Goal: Task Accomplishment & Management: Use online tool/utility

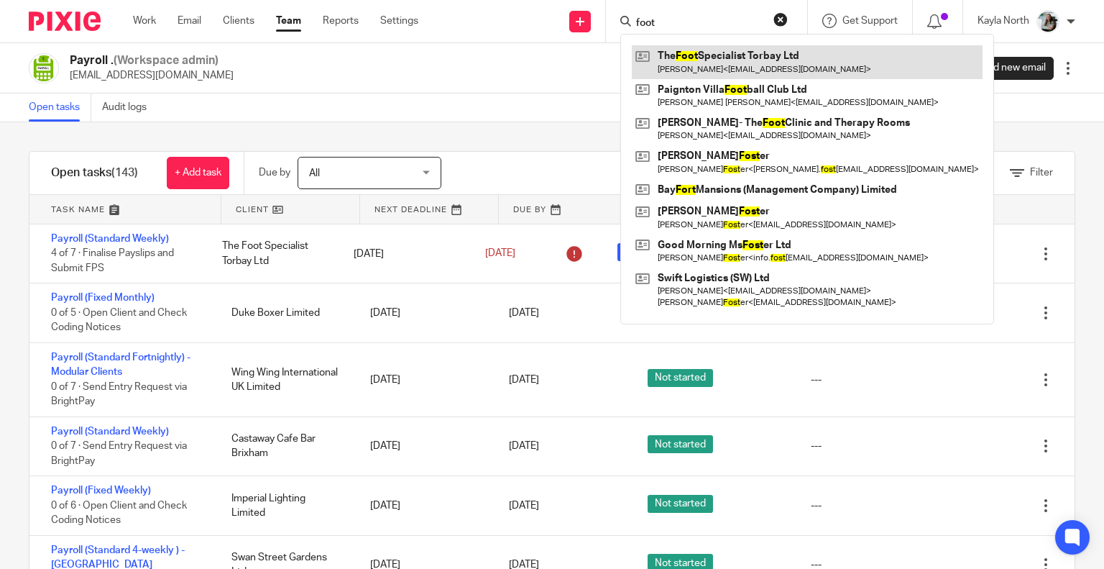
type input "foot"
click at [680, 52] on link at bounding box center [807, 61] width 351 height 33
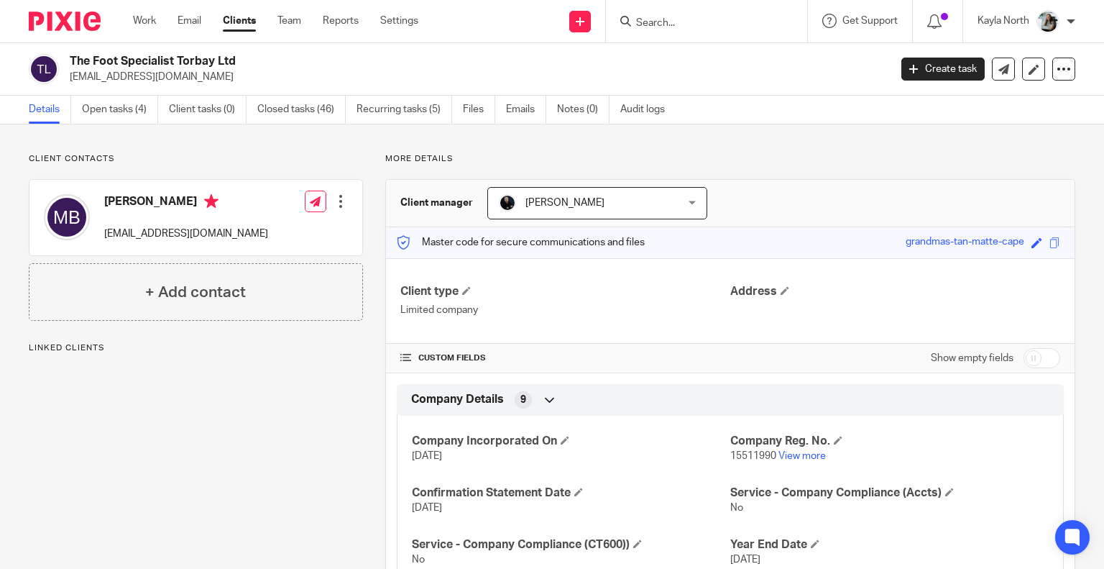
drag, startPoint x: 221, startPoint y: 82, endPoint x: 69, endPoint y: 83, distance: 151.7
click at [70, 83] on p "[EMAIL_ADDRESS][DOMAIN_NAME]" at bounding box center [475, 77] width 810 height 14
copy p "[EMAIL_ADDRESS][DOMAIN_NAME]"
click at [54, 34] on div at bounding box center [59, 21] width 119 height 42
click at [78, 37] on div at bounding box center [59, 21] width 119 height 42
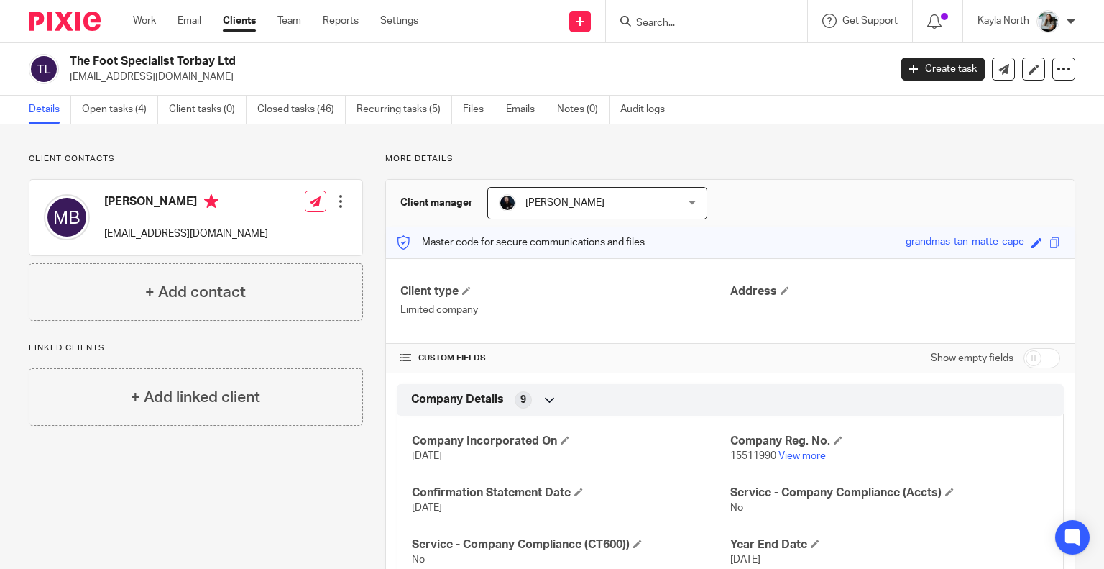
click at [78, 27] on img at bounding box center [65, 21] width 72 height 19
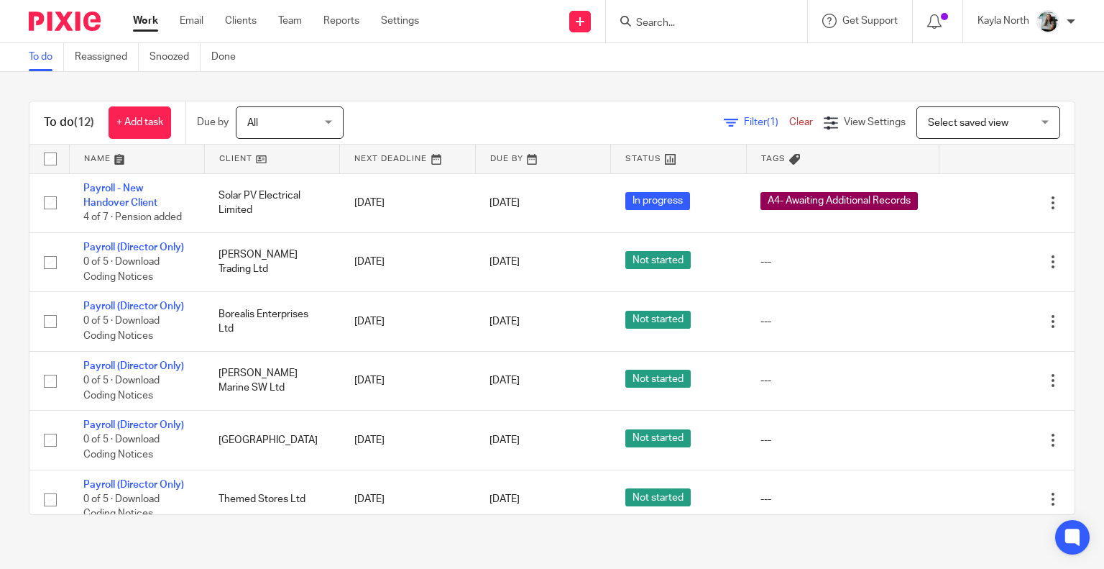
click at [693, 26] on input "Search" at bounding box center [699, 23] width 129 height 13
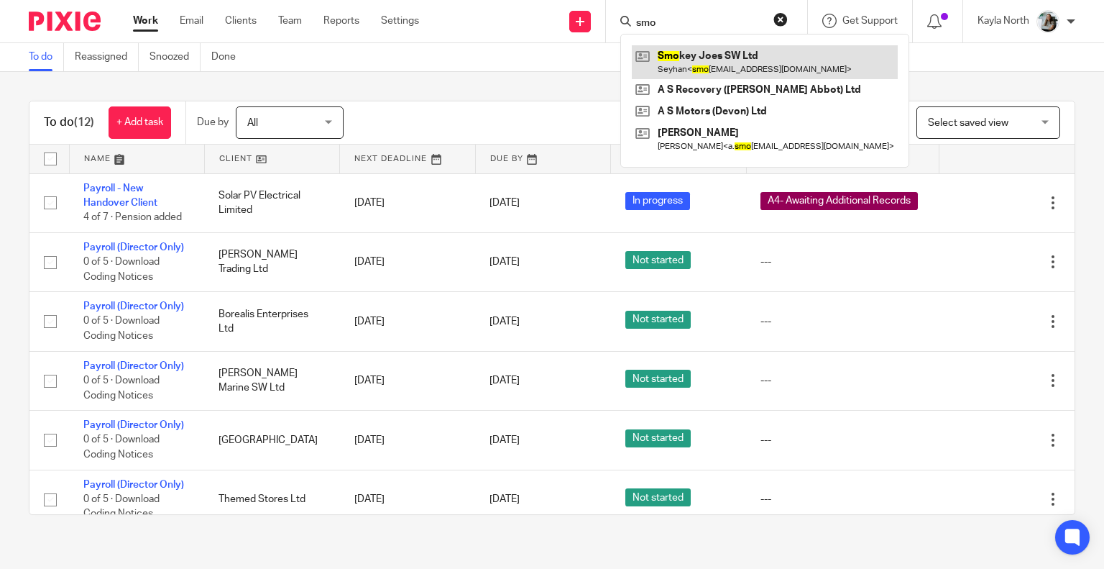
type input "smo"
click at [684, 72] on link at bounding box center [765, 61] width 266 height 33
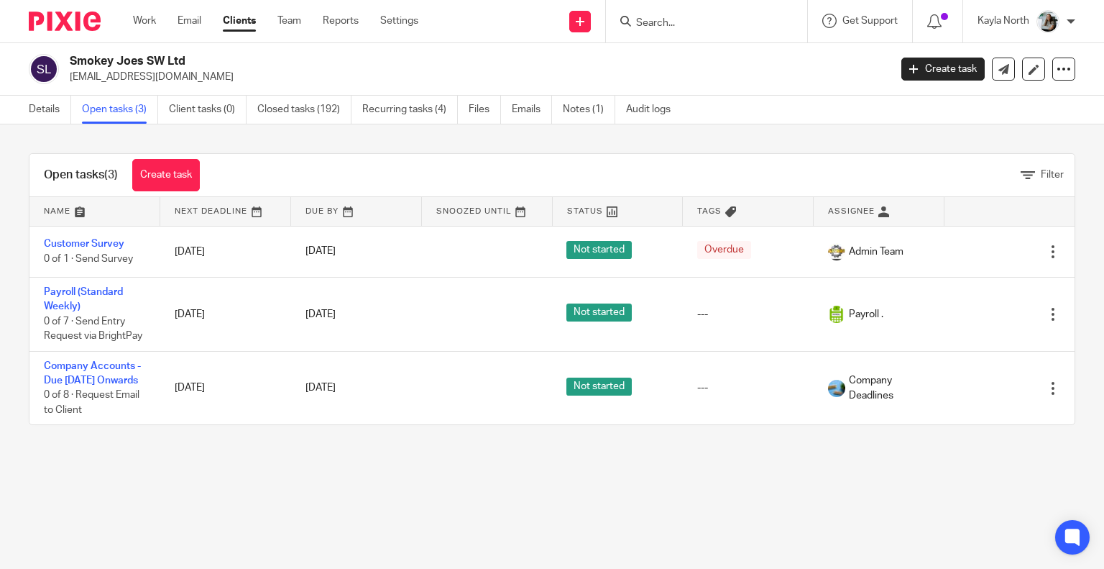
click at [73, 106] on ul "Details Open tasks (3) Client tasks (0) Closed tasks (192) Recurring tasks (4) …" at bounding box center [361, 110] width 664 height 28
click at [52, 106] on link "Details" at bounding box center [50, 110] width 42 height 28
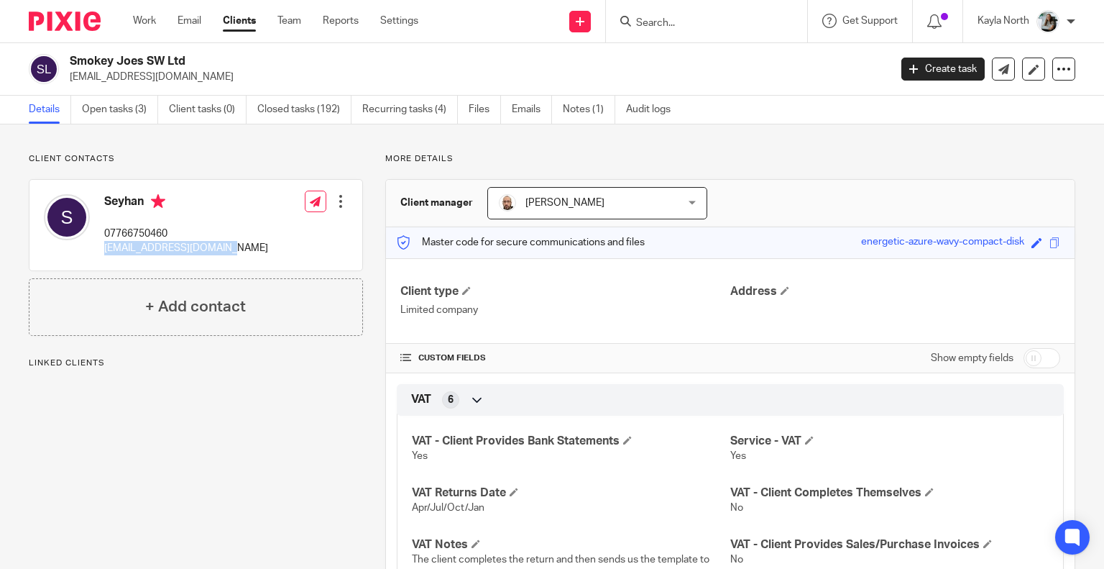
drag, startPoint x: 217, startPoint y: 252, endPoint x: 106, endPoint y: 249, distance: 110.7
click at [106, 249] on div "Seyhan 07766750460 [EMAIL_ADDRESS][DOMAIN_NAME] Edit contact Create client from…" at bounding box center [195, 225] width 333 height 91
copy p "[EMAIL_ADDRESS][DOMAIN_NAME]"
click at [224, 239] on p "07766750460" at bounding box center [186, 233] width 164 height 14
drag, startPoint x: 229, startPoint y: 249, endPoint x: 104, endPoint y: 252, distance: 125.8
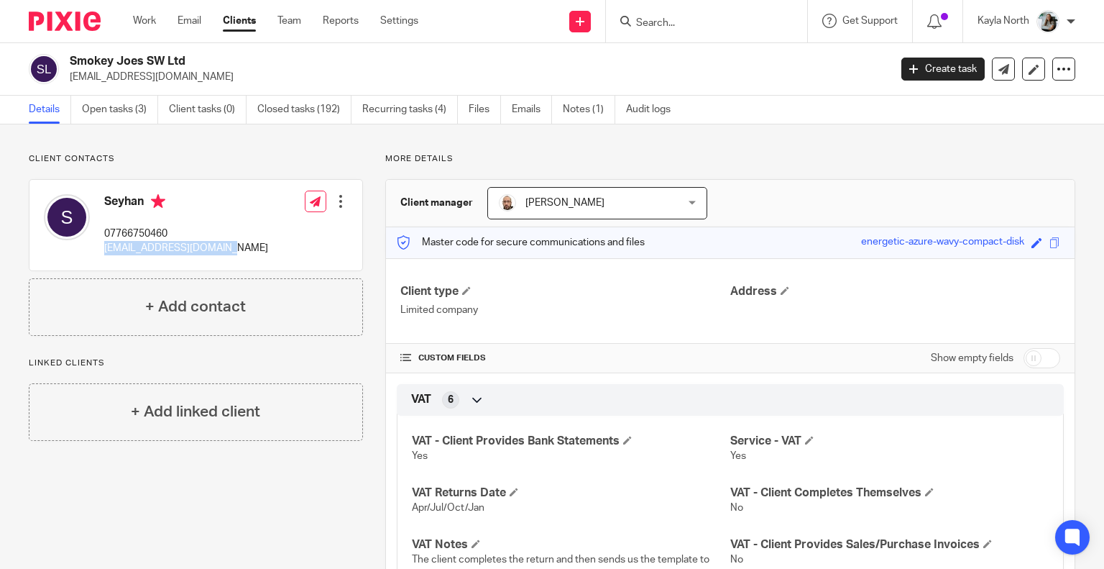
click at [104, 252] on div "Seyhan 07766750460 smokeyjoestqy@gmail.com Edit contact Create client from cont…" at bounding box center [195, 225] width 333 height 91
copy p "smokeyjoestqy@gmail.com"
click at [155, 252] on p "smokeyjoestqy@gmail.com" at bounding box center [186, 248] width 164 height 14
click at [667, 20] on input "Search" at bounding box center [699, 23] width 129 height 13
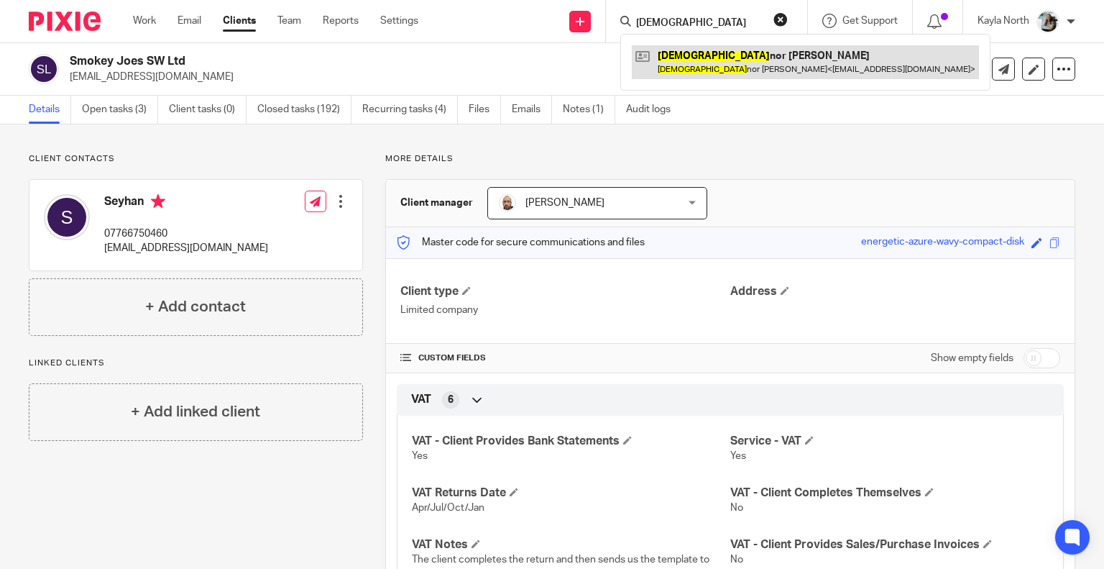
type input "gay"
click at [679, 55] on link at bounding box center [805, 61] width 347 height 33
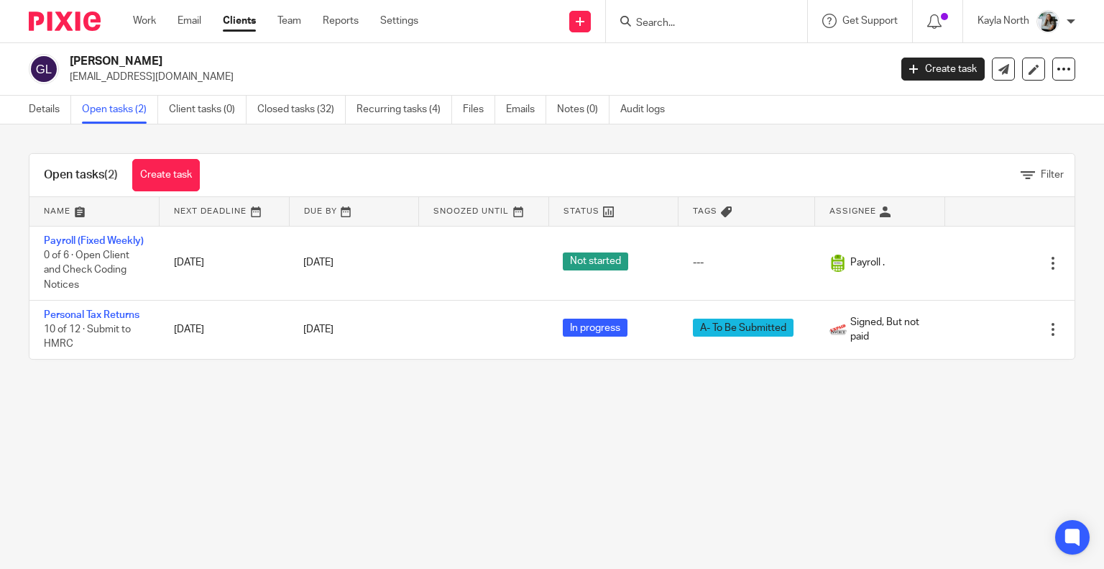
click at [670, 10] on div at bounding box center [706, 21] width 201 height 42
click at [663, 15] on form at bounding box center [711, 21] width 153 height 18
click at [661, 18] on input "Search" at bounding box center [699, 23] width 129 height 13
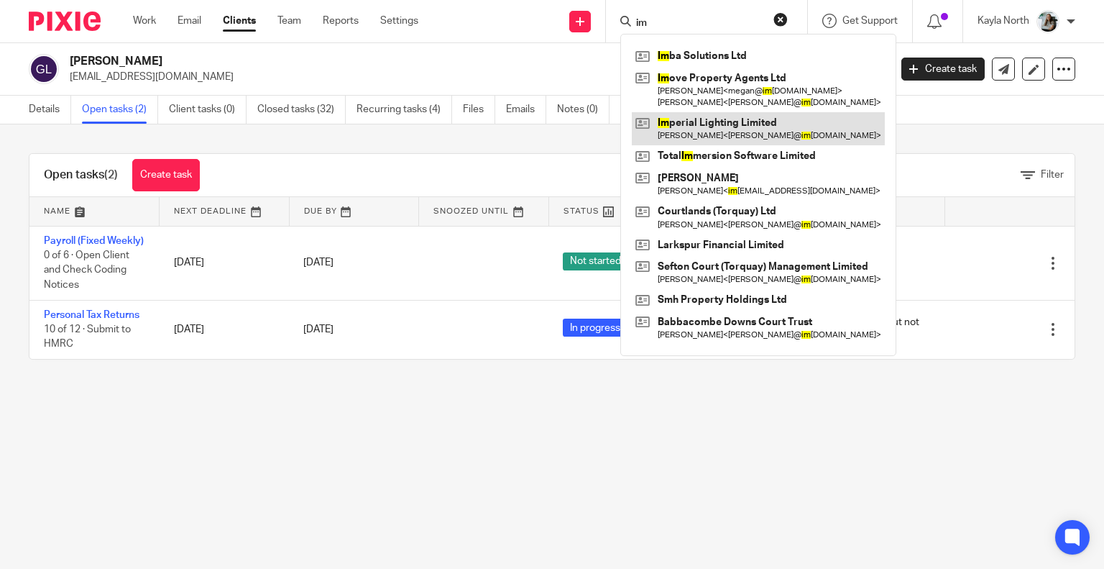
type input "im"
click at [722, 120] on link at bounding box center [758, 128] width 253 height 33
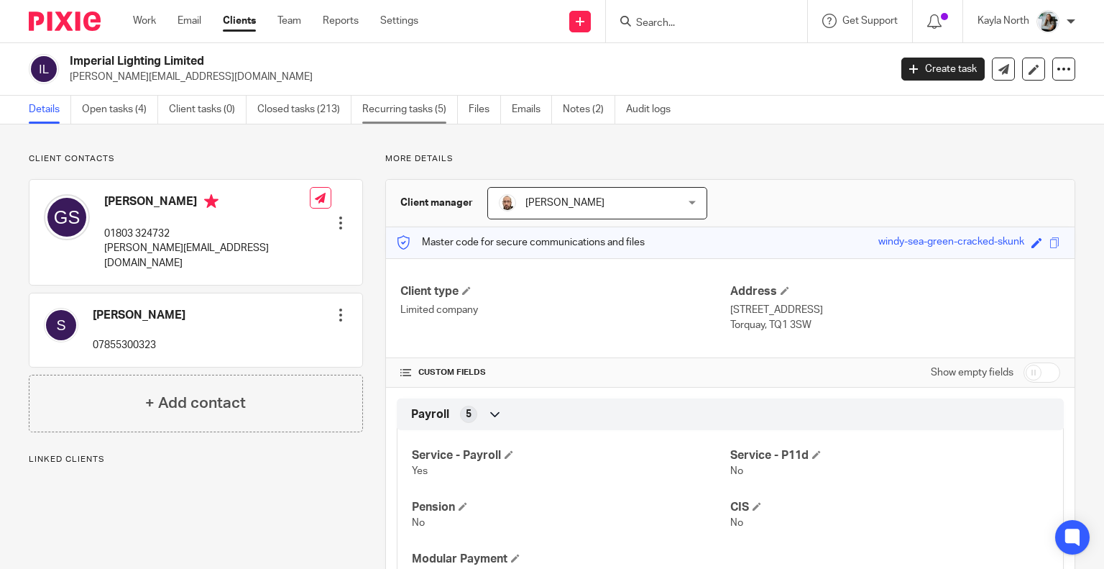
click at [385, 108] on link "Recurring tasks (5)" at bounding box center [410, 110] width 96 height 28
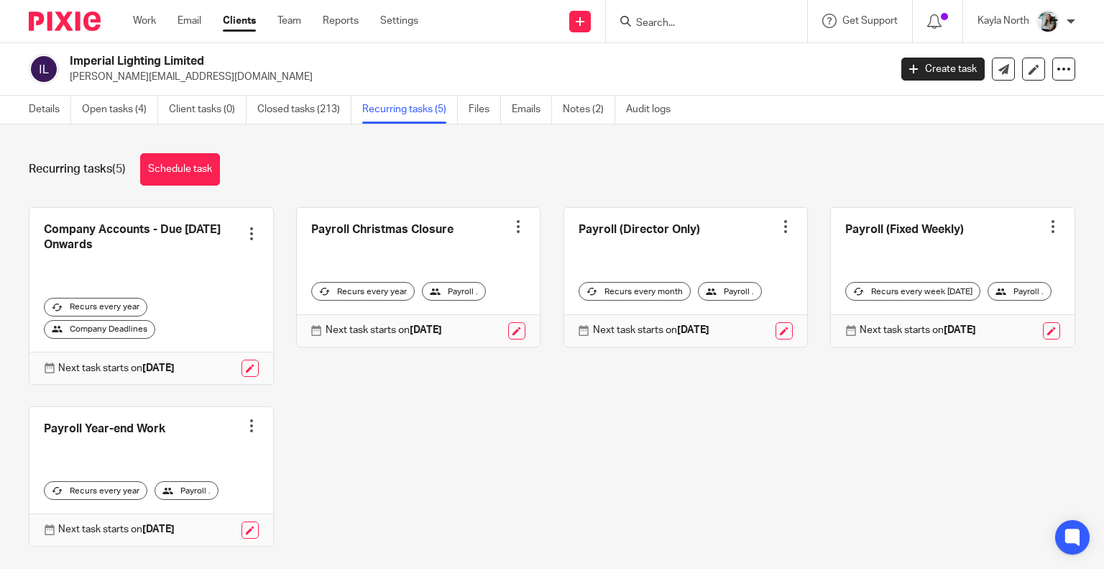
click at [714, 36] on div at bounding box center [706, 21] width 201 height 42
click at [707, 27] on input "Search" at bounding box center [699, 23] width 129 height 13
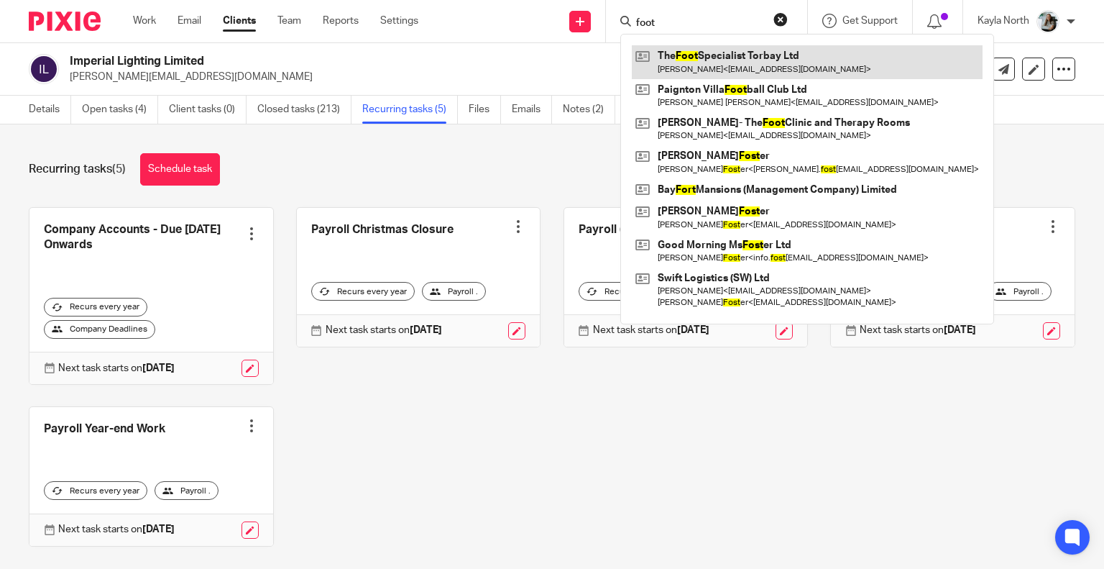
type input "foot"
click at [725, 47] on link at bounding box center [807, 61] width 351 height 33
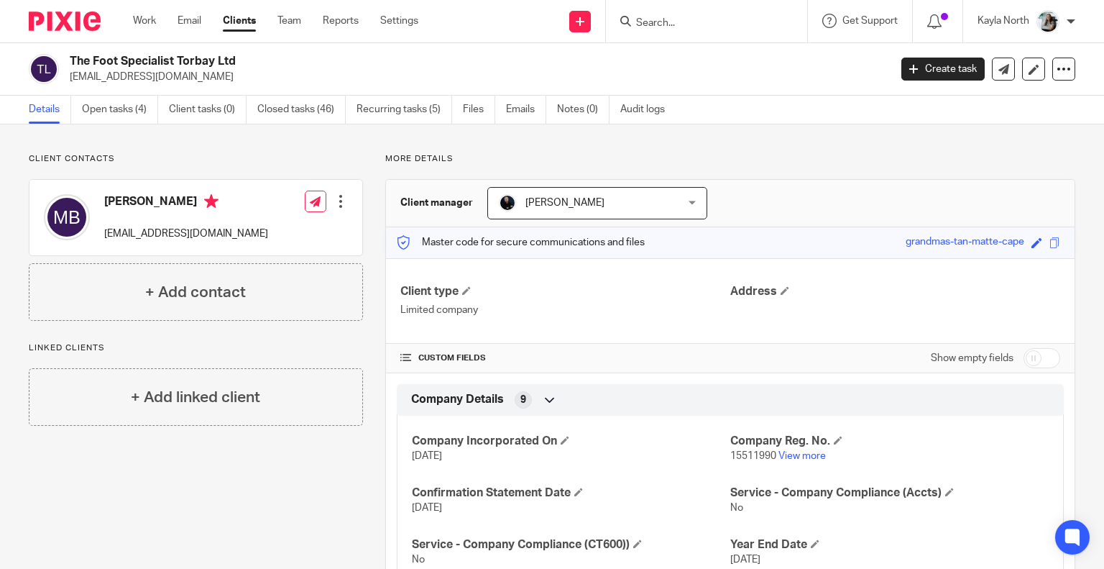
click at [131, 91] on div "The Foot Specialist Torbay Ltd [EMAIL_ADDRESS][DOMAIN_NAME] Create task Update …" at bounding box center [552, 69] width 1104 height 52
click at [124, 102] on link "Open tasks (4)" at bounding box center [120, 110] width 76 height 28
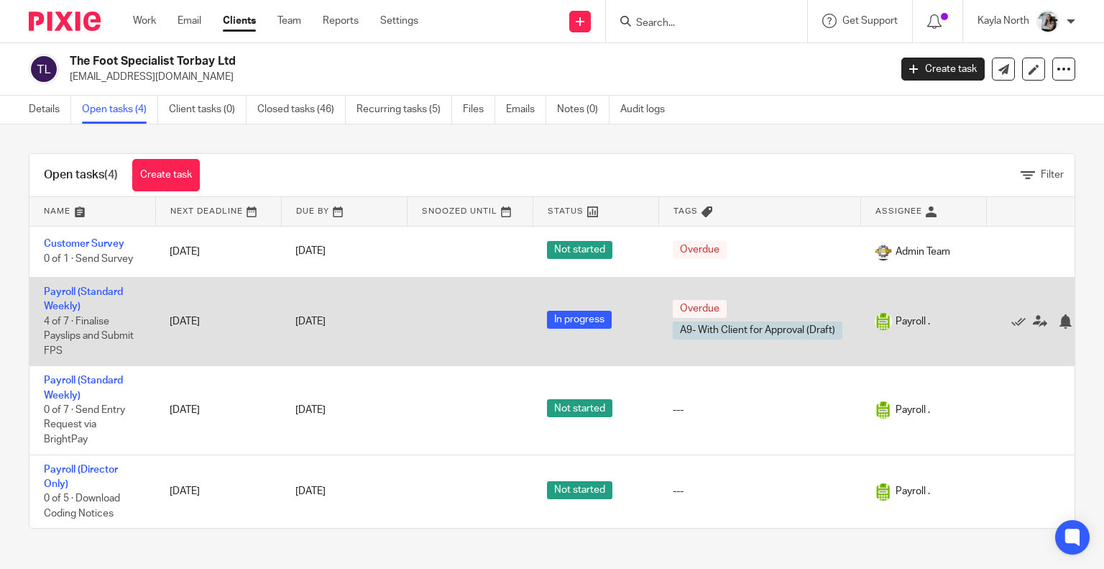
click at [1011, 323] on div at bounding box center [1042, 321] width 83 height 14
click at [1013, 317] on icon at bounding box center [1018, 321] width 14 height 14
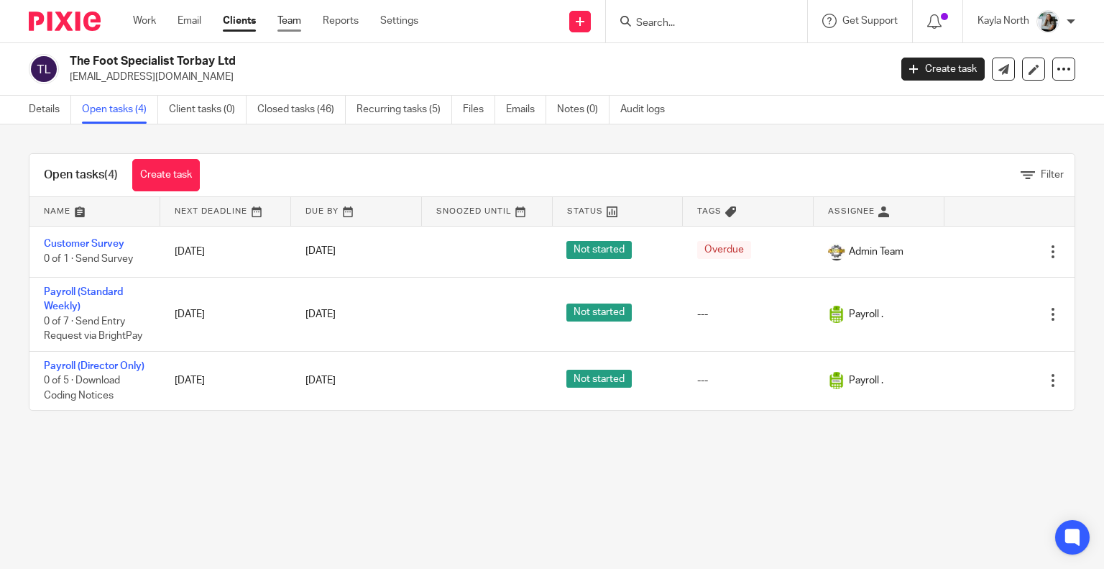
click at [295, 20] on link "Team" at bounding box center [289, 21] width 24 height 14
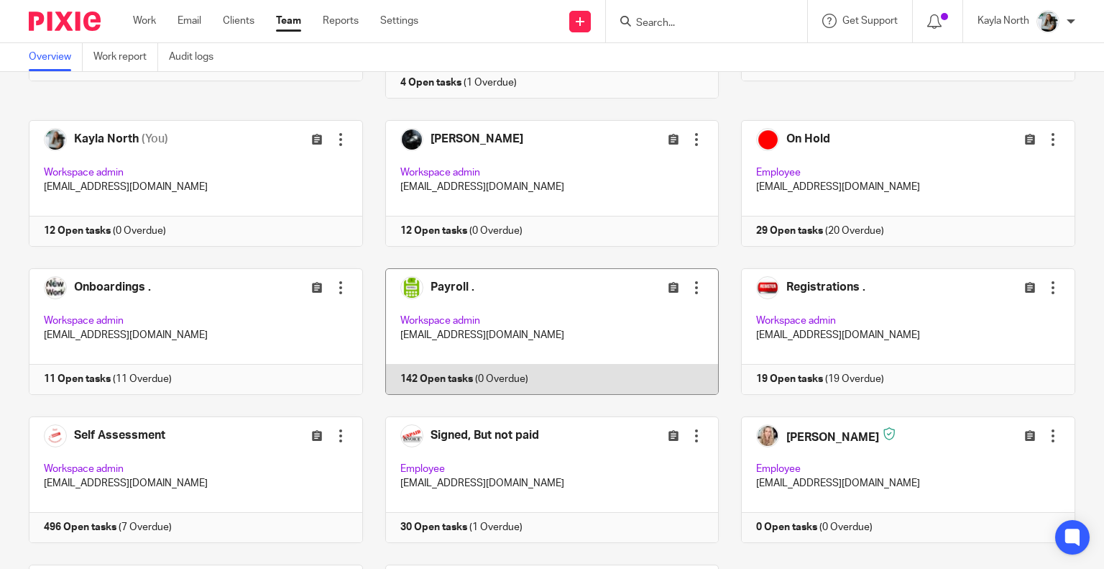
scroll to position [647, 0]
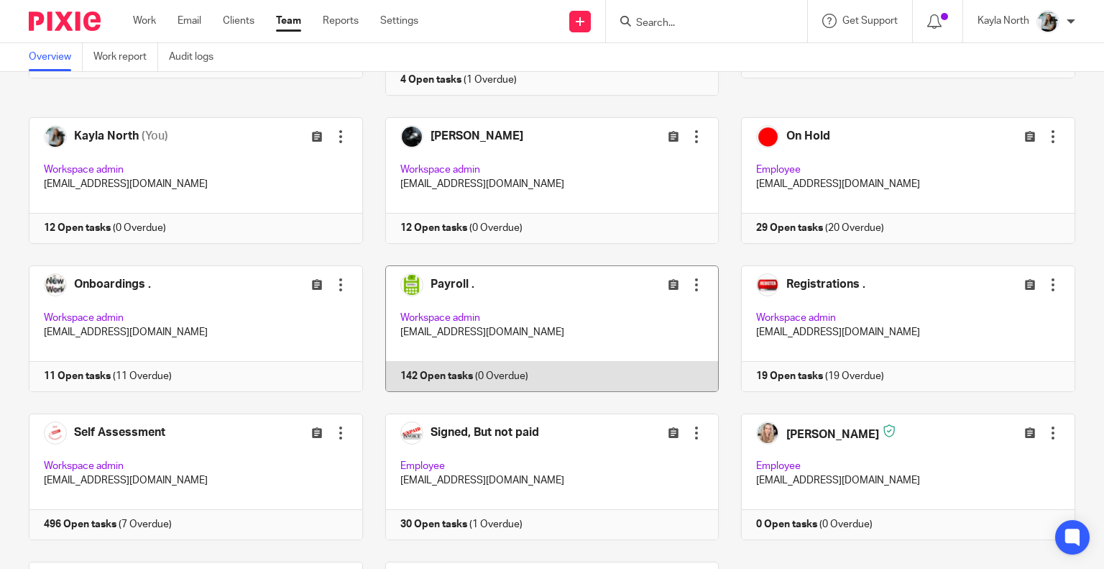
click at [432, 336] on link at bounding box center [541, 328] width 357 height 127
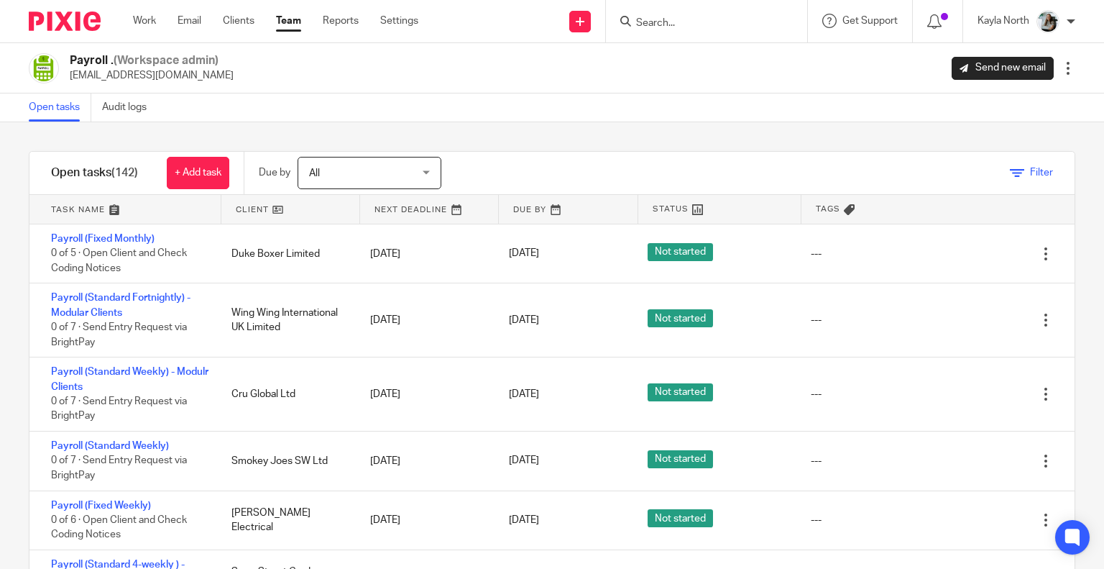
click at [1010, 172] on link "Filter" at bounding box center [1031, 172] width 43 height 10
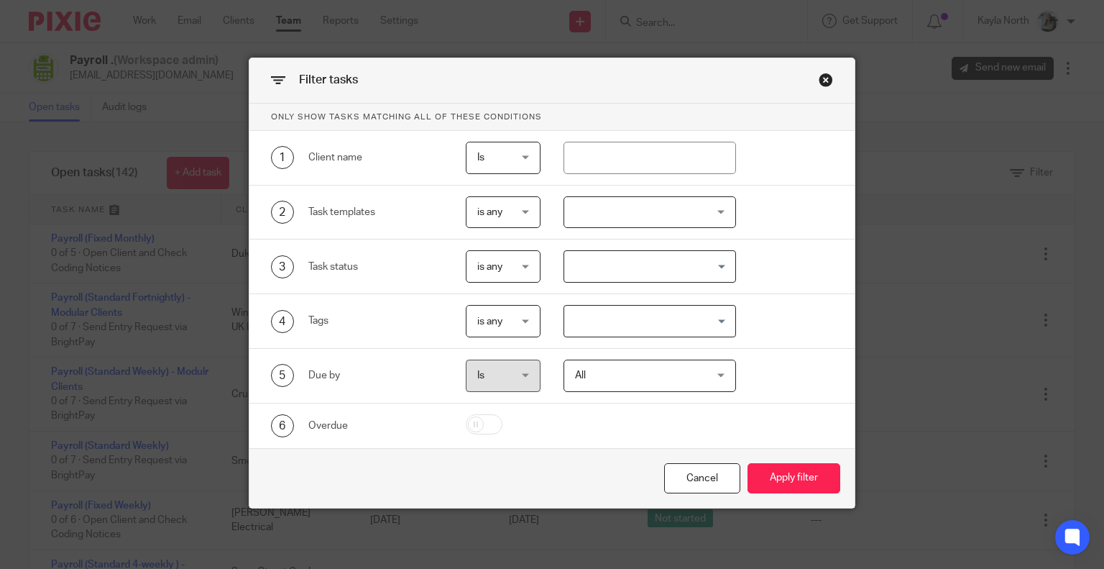
drag, startPoint x: 906, startPoint y: 255, endPoint x: 403, endPoint y: 169, distance: 511.3
click at [403, 169] on div "1 Client name" at bounding box center [345, 158] width 195 height 32
click at [595, 197] on div at bounding box center [650, 212] width 173 height 32
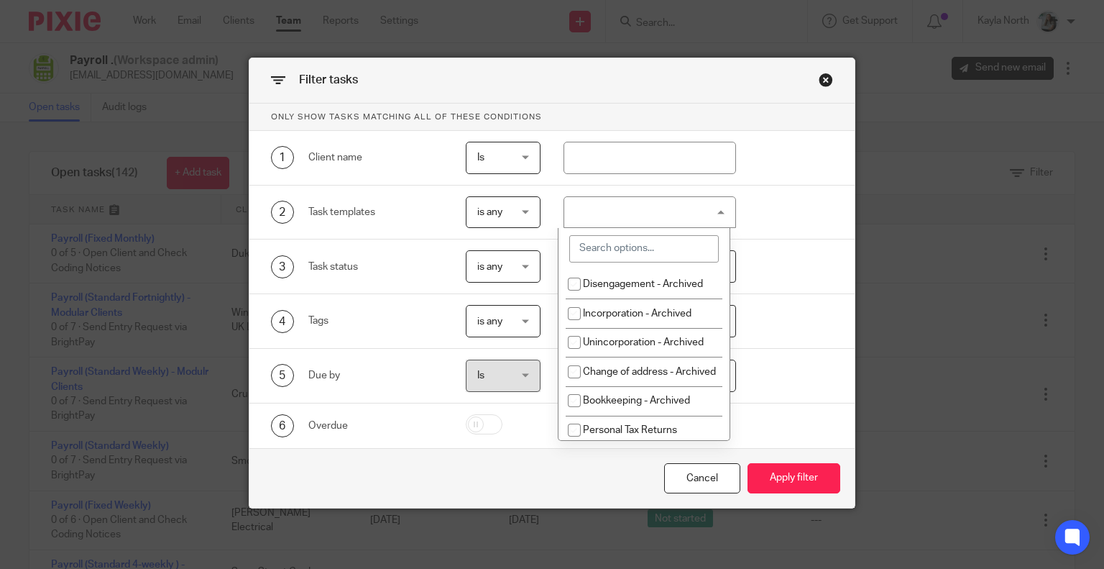
click at [413, 224] on div "2 Task templates" at bounding box center [345, 212] width 195 height 32
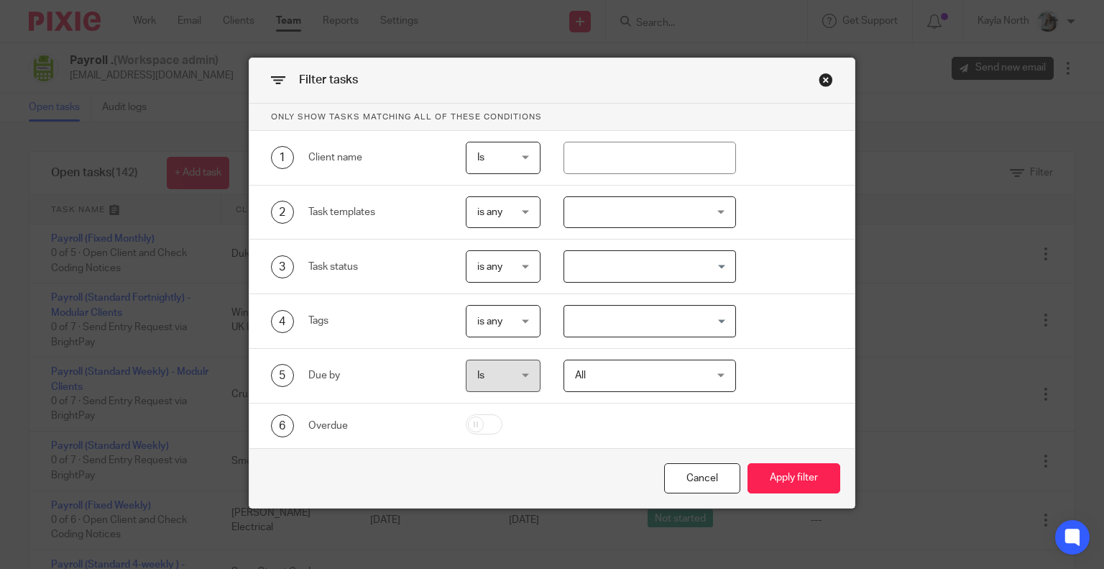
click at [510, 197] on span "is any" at bounding box center [502, 212] width 50 height 30
click at [615, 214] on div at bounding box center [650, 212] width 173 height 32
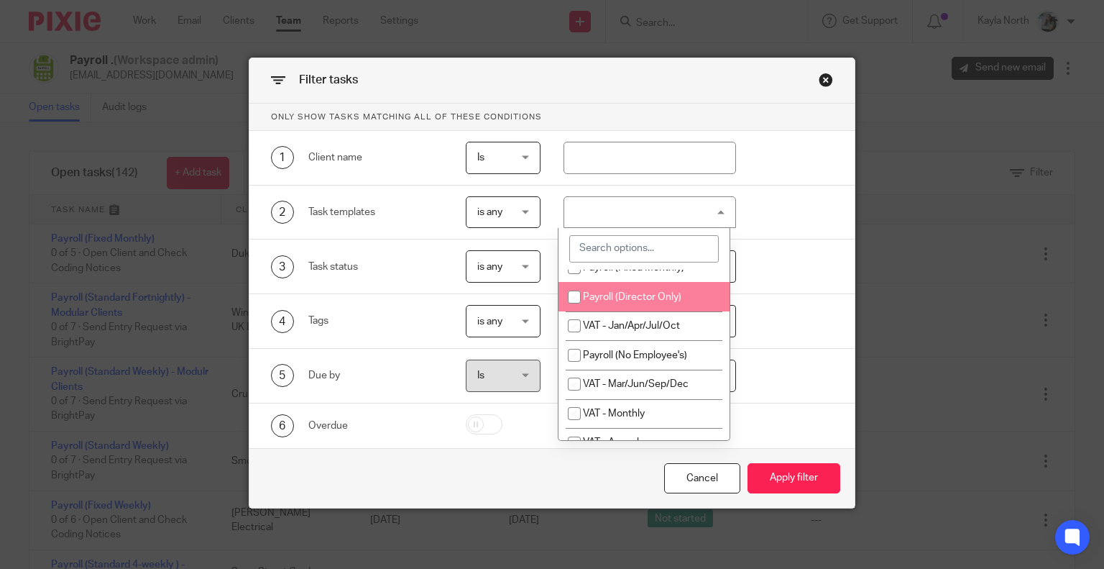
scroll to position [895, 0]
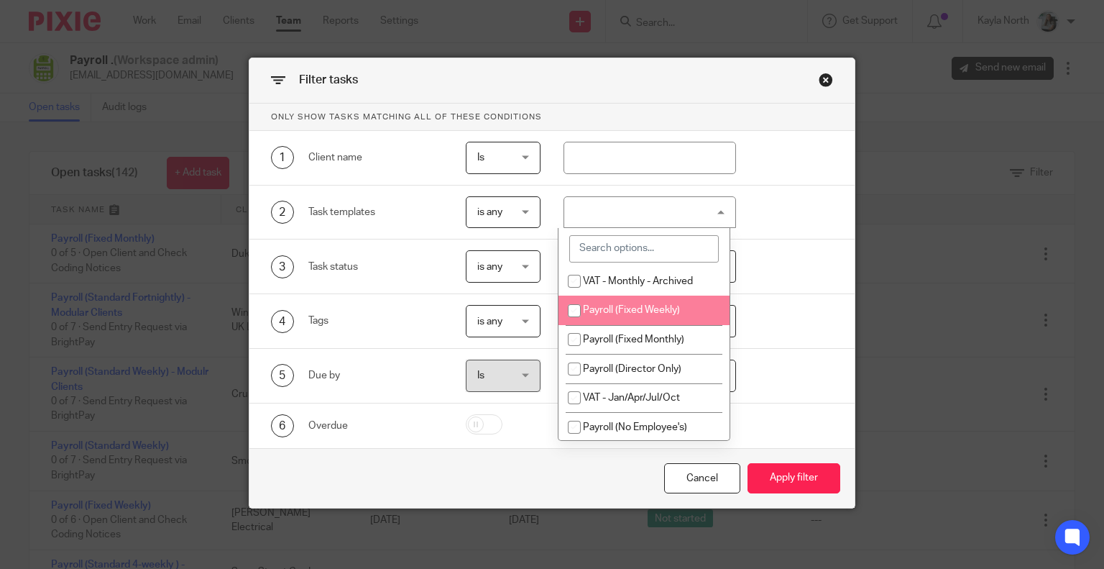
click at [633, 325] on li "Payroll (Fixed Weekly)" at bounding box center [644, 309] width 171 height 29
checkbox input "true"
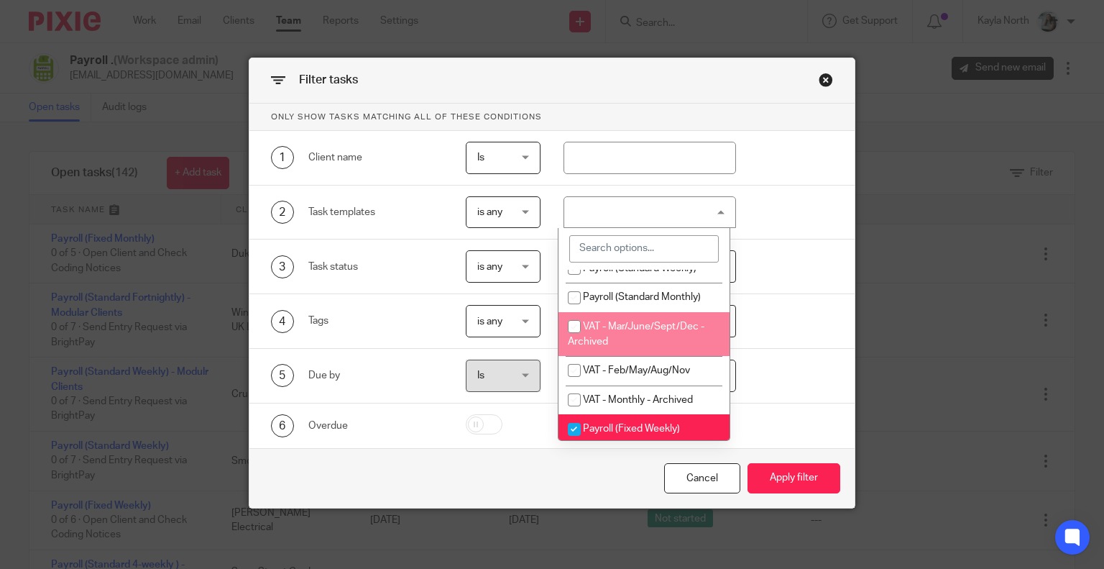
scroll to position [751, 0]
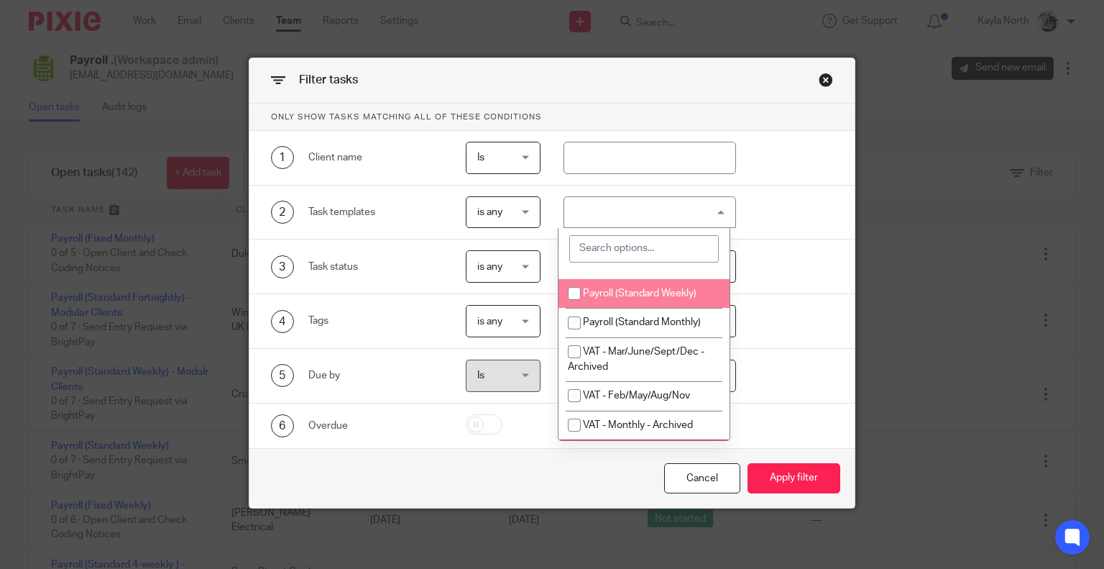
click at [633, 308] on li "Payroll (Standard Weekly)" at bounding box center [644, 293] width 171 height 29
checkbox input "true"
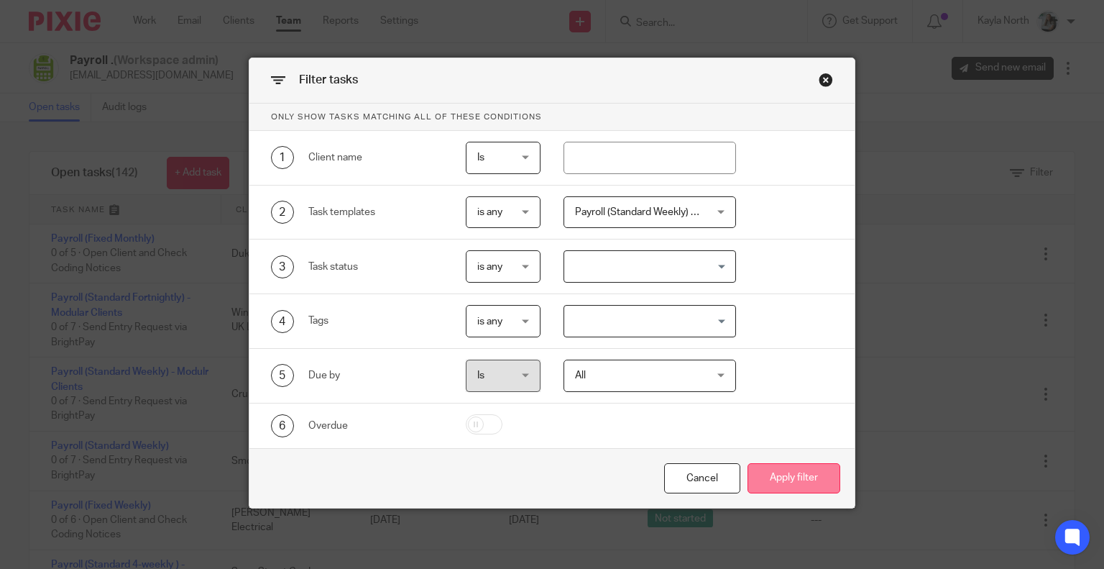
click at [794, 482] on button "Apply filter" at bounding box center [794, 478] width 93 height 31
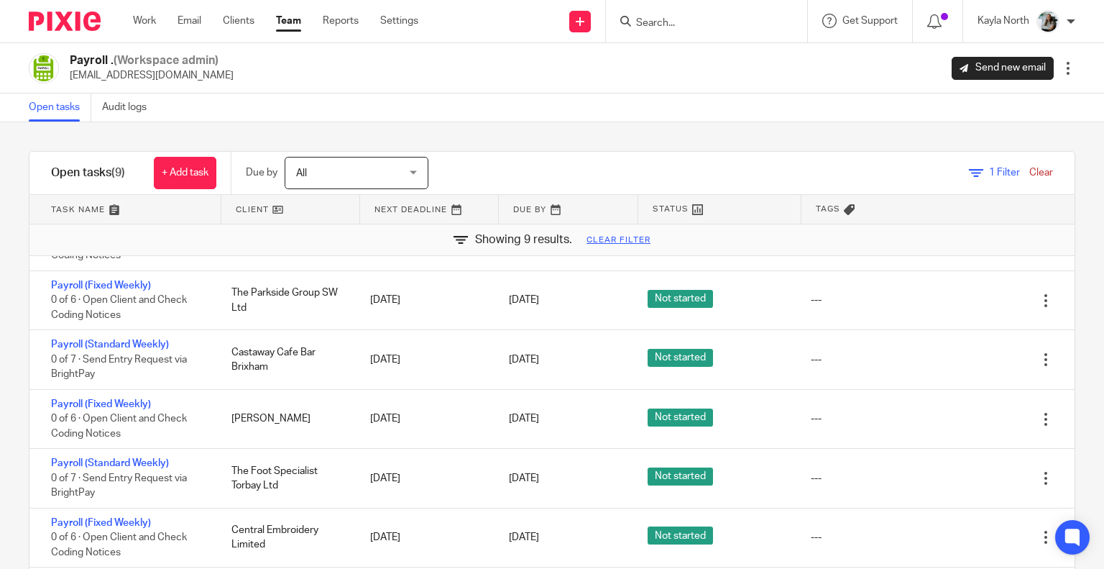
click at [288, 37] on div "Work Email Clients Team Reports Settings Work Email Clients Team Reports Settin…" at bounding box center [279, 21] width 321 height 42
click at [287, 22] on link "Team" at bounding box center [288, 21] width 25 height 14
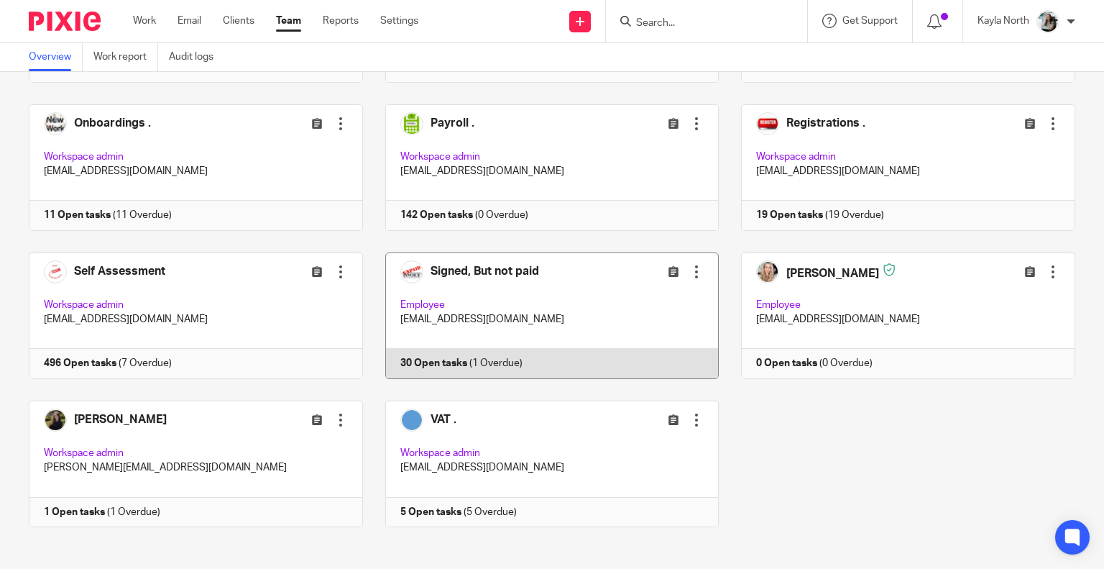
scroll to position [813, 0]
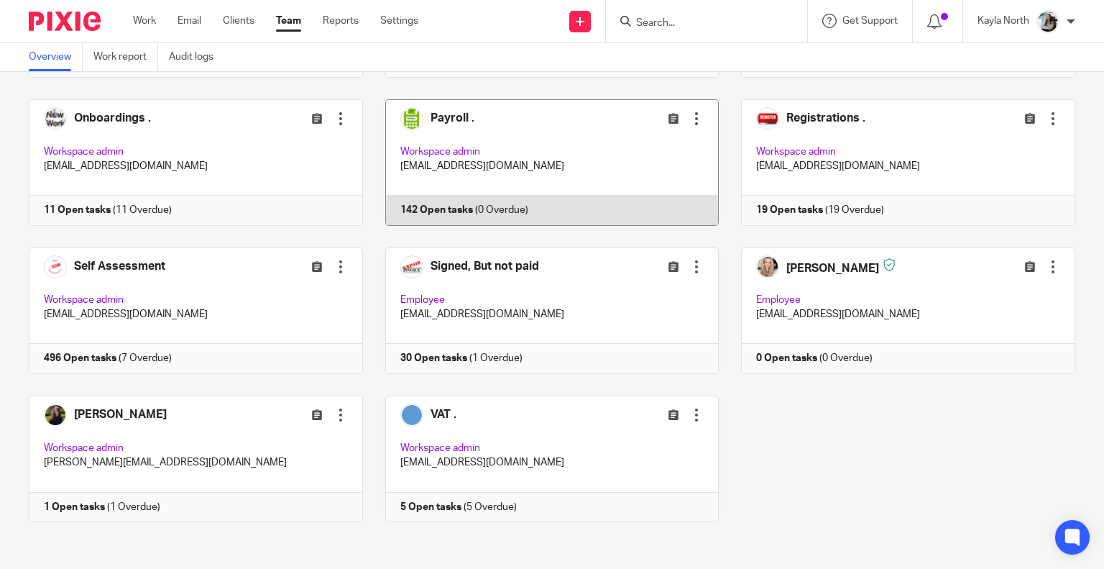
click at [477, 150] on link at bounding box center [541, 162] width 357 height 127
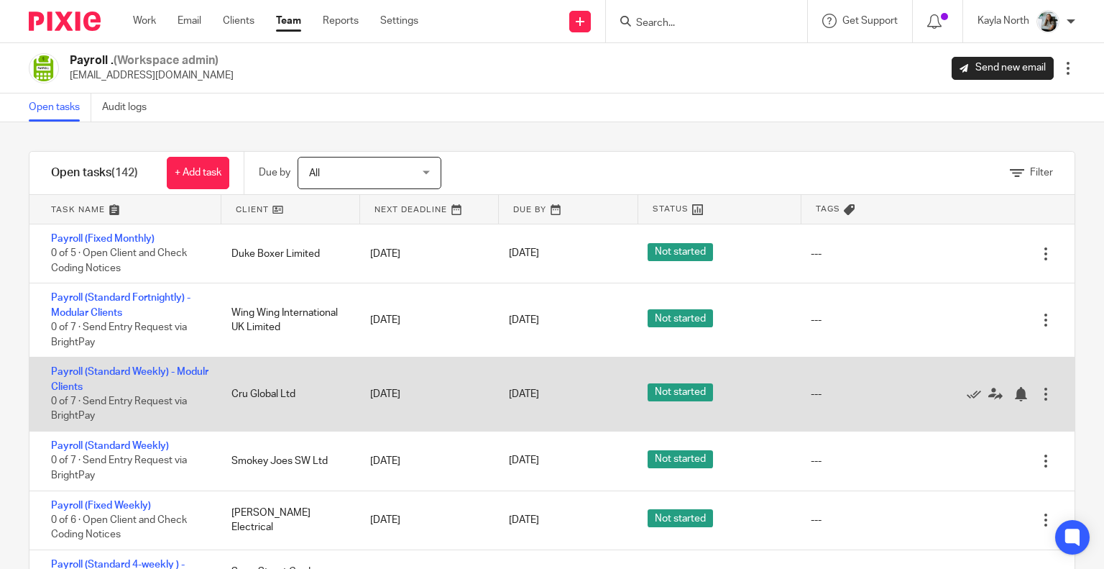
scroll to position [144, 0]
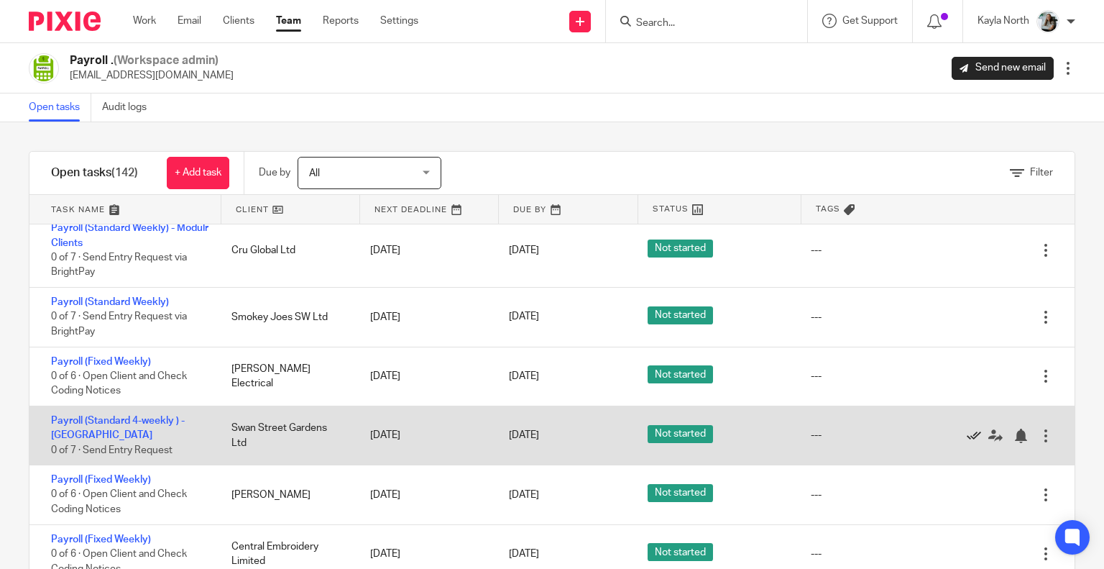
click at [967, 431] on icon at bounding box center [974, 435] width 14 height 14
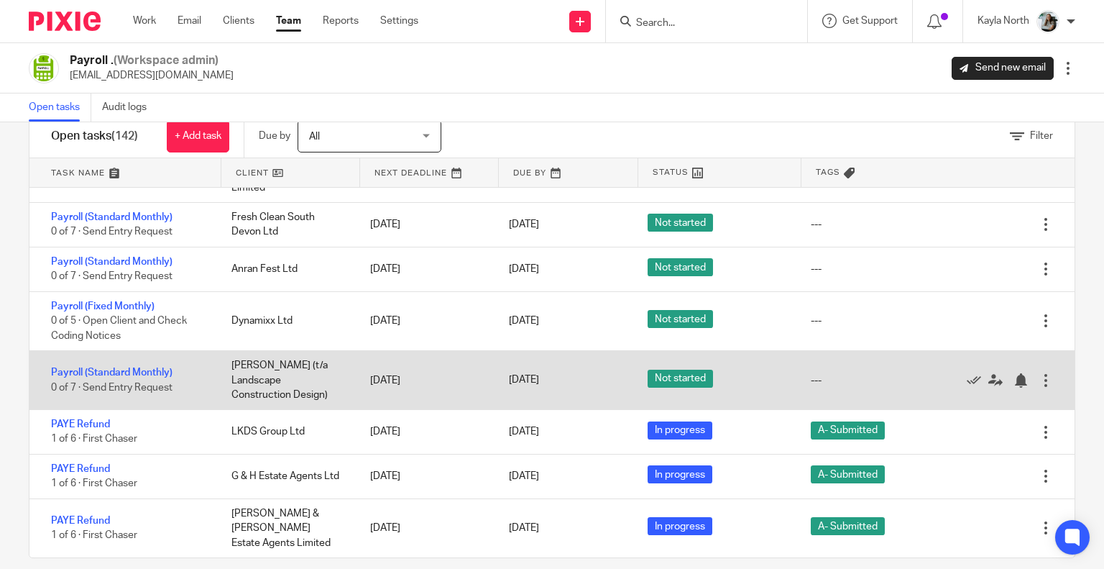
scroll to position [54, 0]
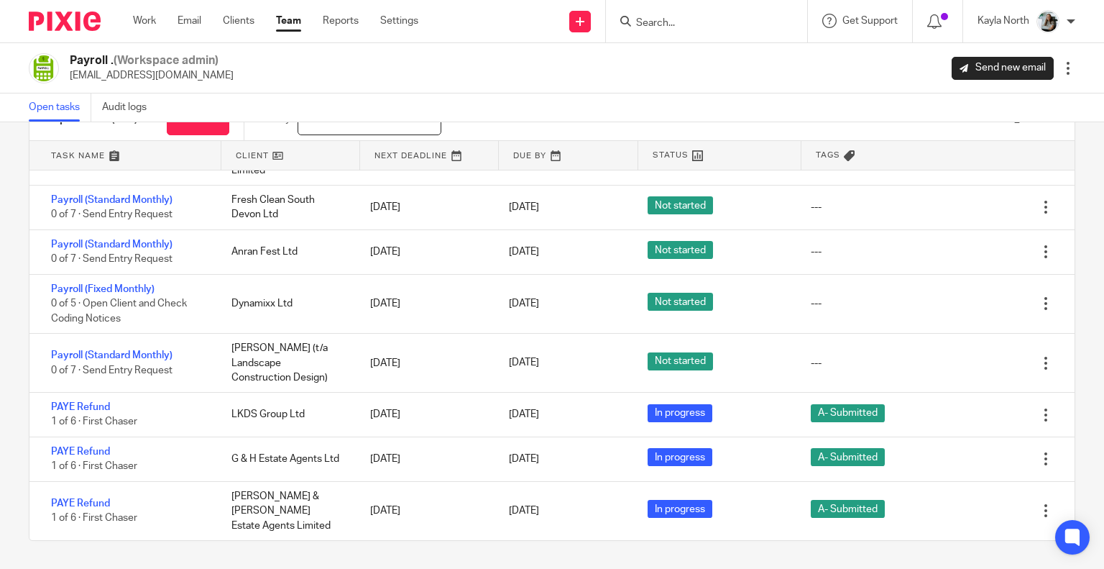
click at [57, 31] on div at bounding box center [59, 21] width 119 height 42
click at [77, 25] on img at bounding box center [65, 21] width 72 height 19
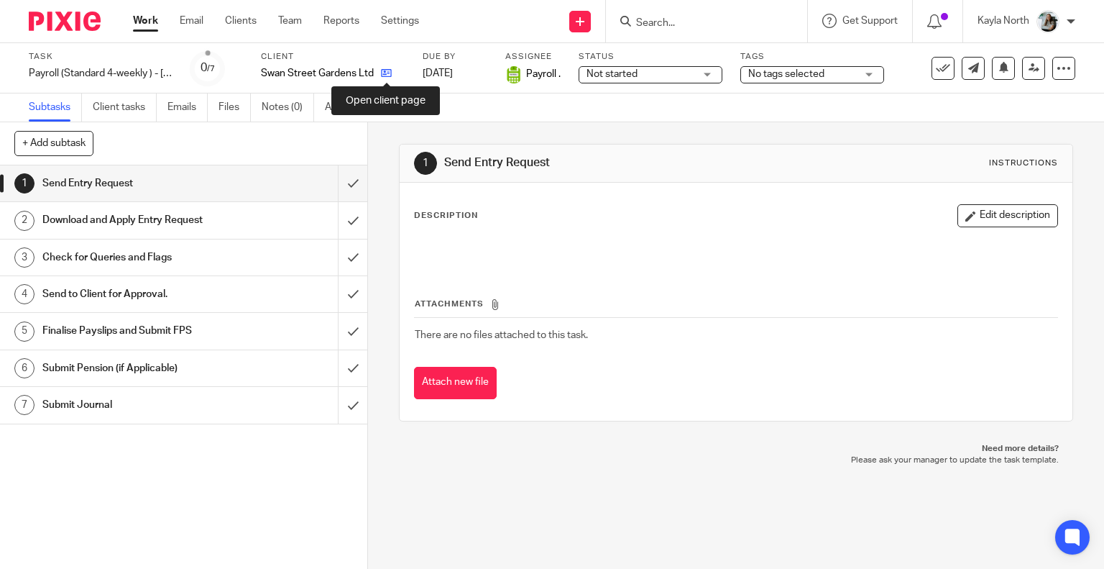
click at [384, 74] on icon at bounding box center [386, 73] width 11 height 11
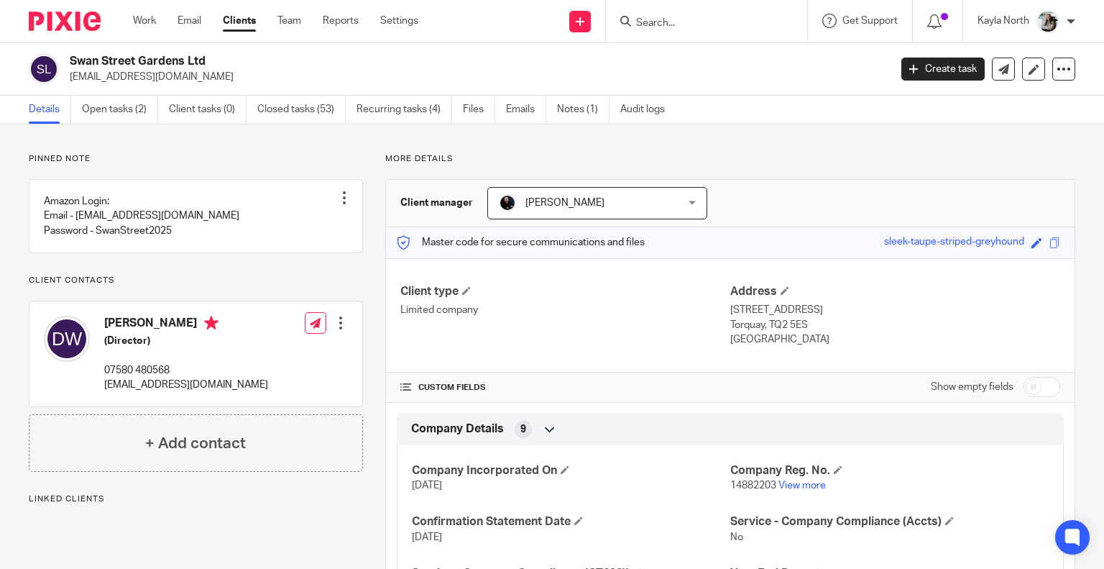
click at [402, 94] on div "Swan Street Gardens Ltd [EMAIL_ADDRESS][DOMAIN_NAME] Create task Update from Co…" at bounding box center [552, 69] width 1104 height 52
click at [397, 106] on link "Recurring tasks (4)" at bounding box center [405, 110] width 96 height 28
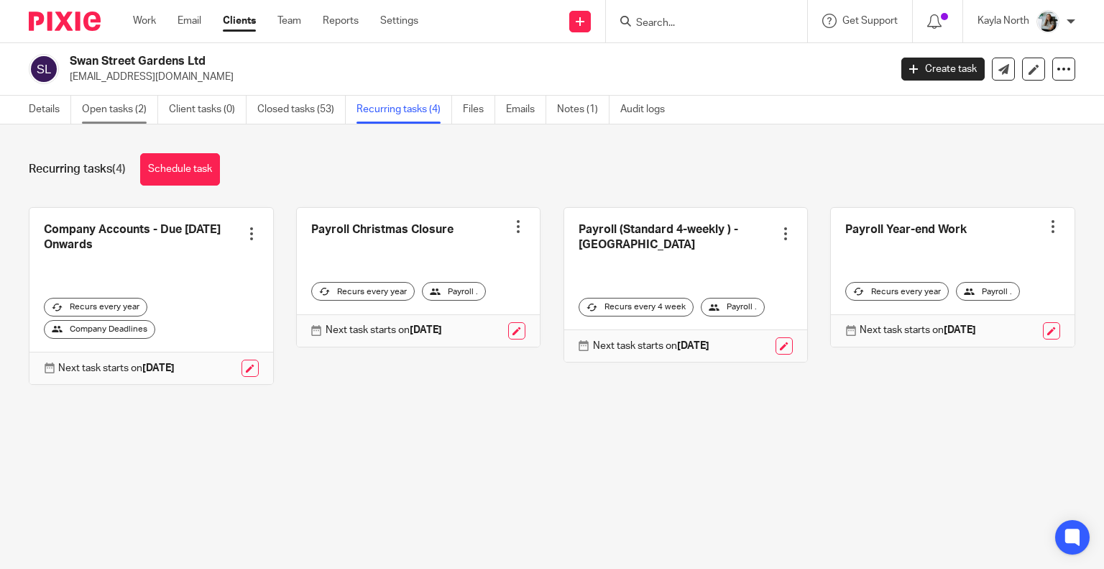
click at [121, 109] on link "Open tasks (2)" at bounding box center [120, 110] width 76 height 28
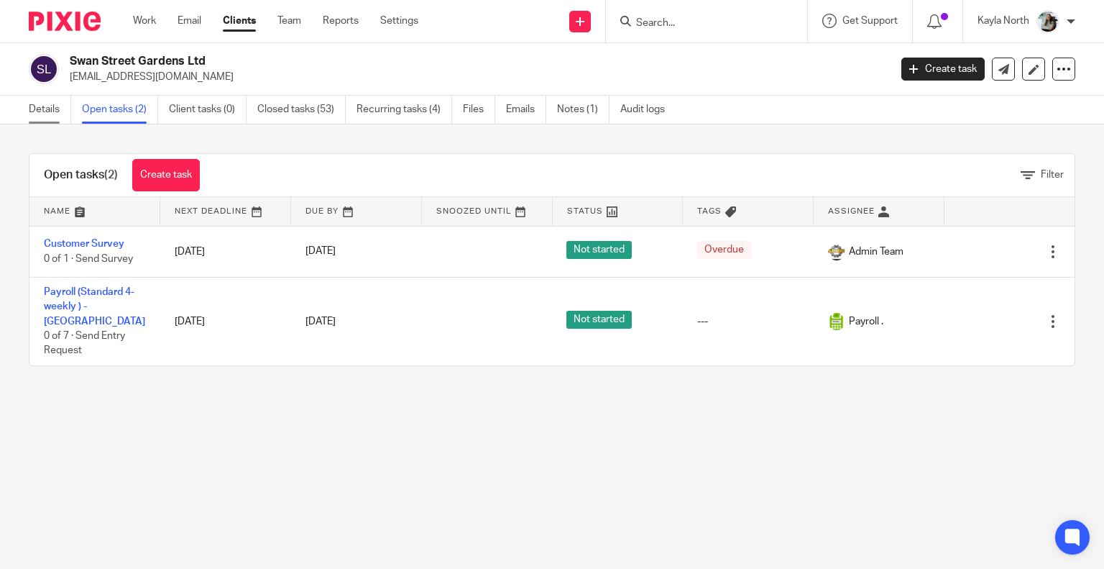
click at [42, 111] on link "Details" at bounding box center [50, 110] width 42 height 28
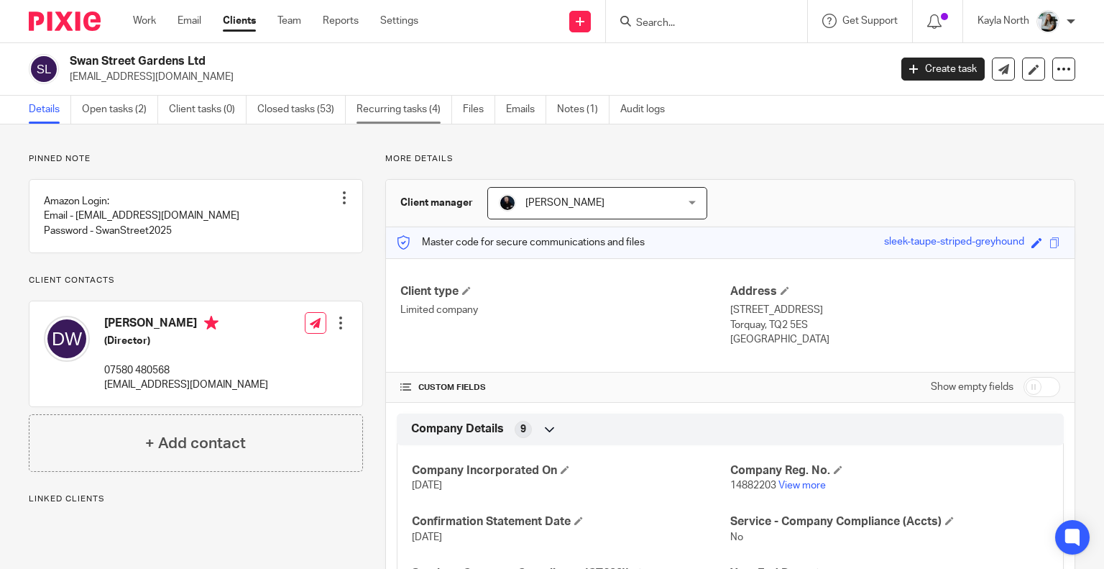
click at [407, 111] on link "Recurring tasks (4)" at bounding box center [405, 110] width 96 height 28
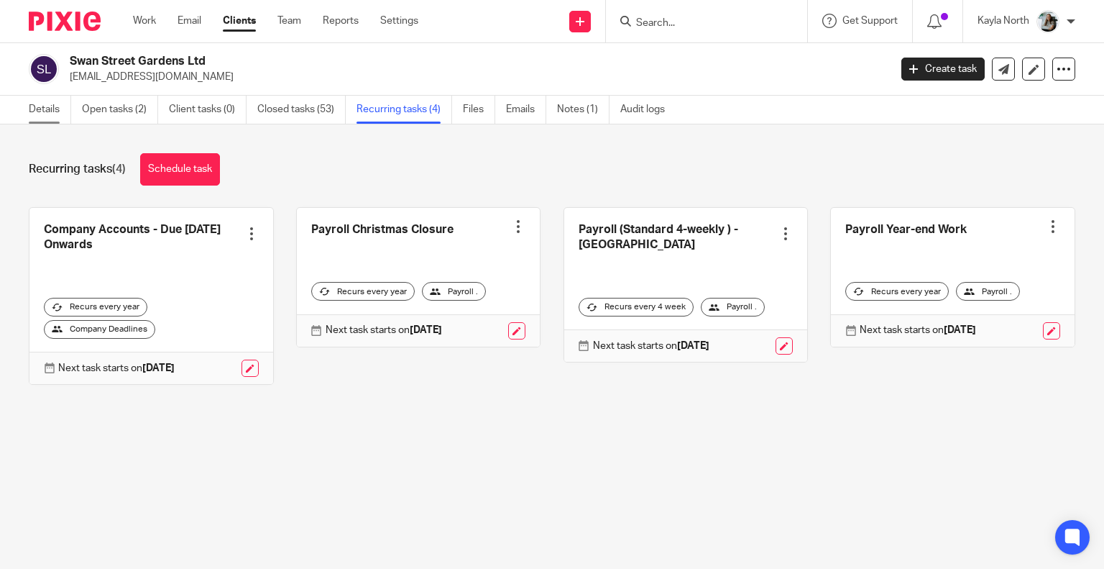
click at [60, 114] on link "Details" at bounding box center [50, 110] width 42 height 28
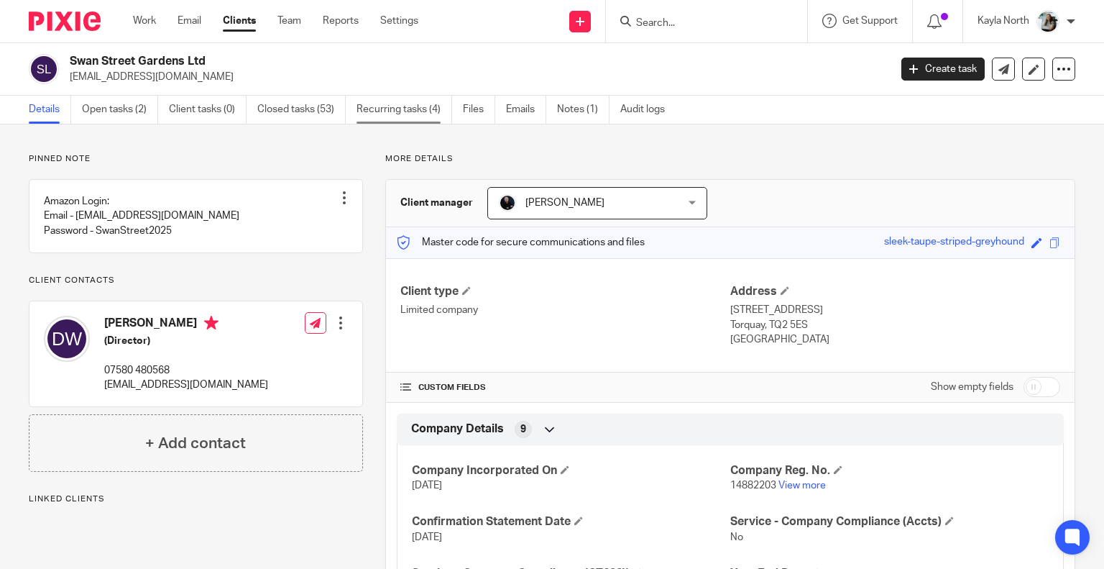
click at [403, 117] on link "Recurring tasks (4)" at bounding box center [405, 110] width 96 height 28
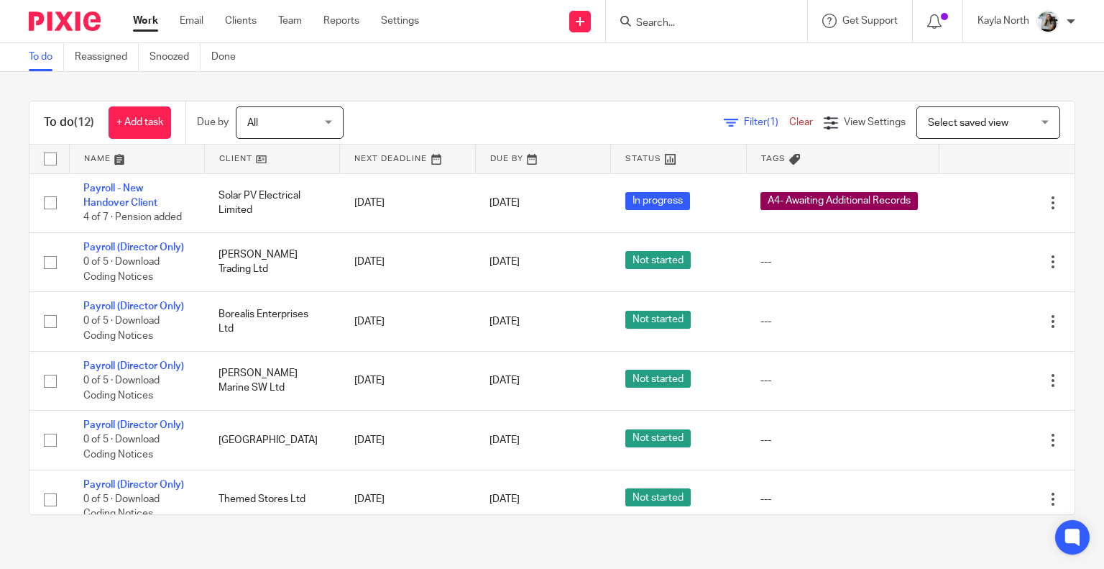
click at [658, 24] on input "Search" at bounding box center [699, 23] width 129 height 13
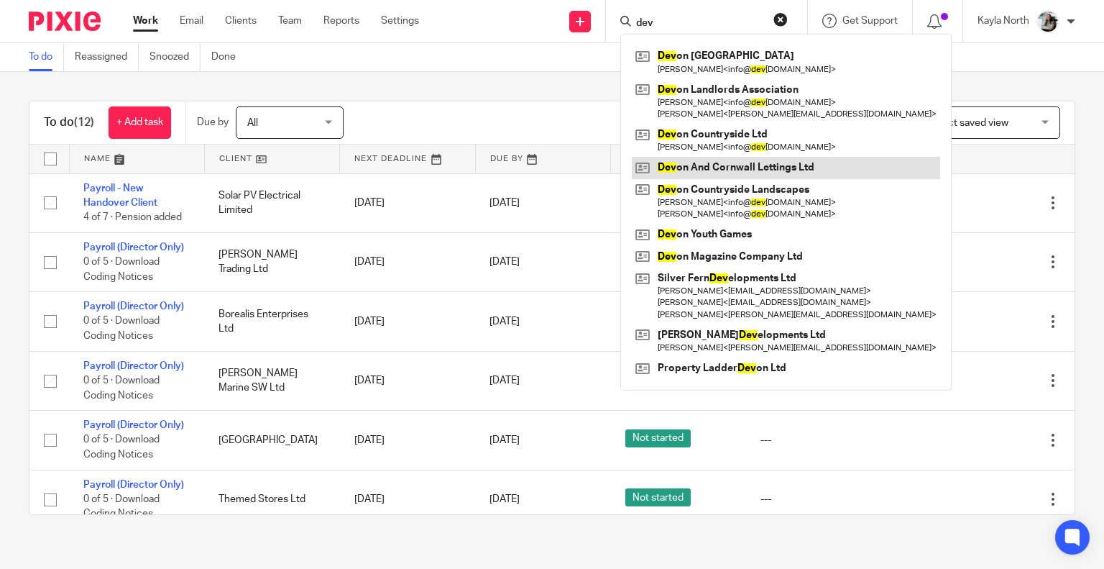
type input "dev"
click at [732, 162] on link at bounding box center [786, 168] width 308 height 22
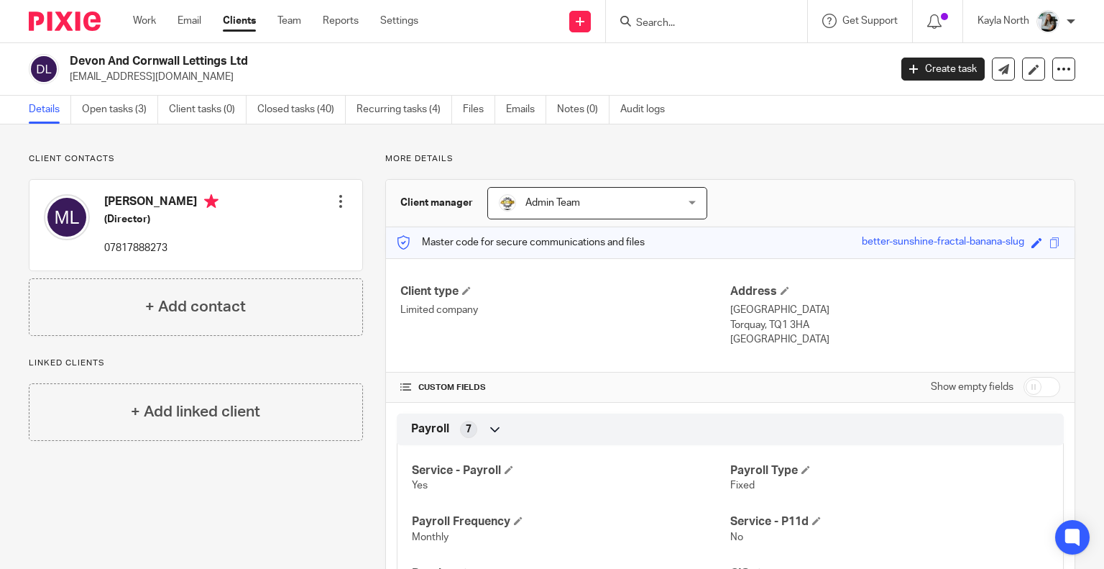
click at [69, 14] on img at bounding box center [65, 21] width 72 height 19
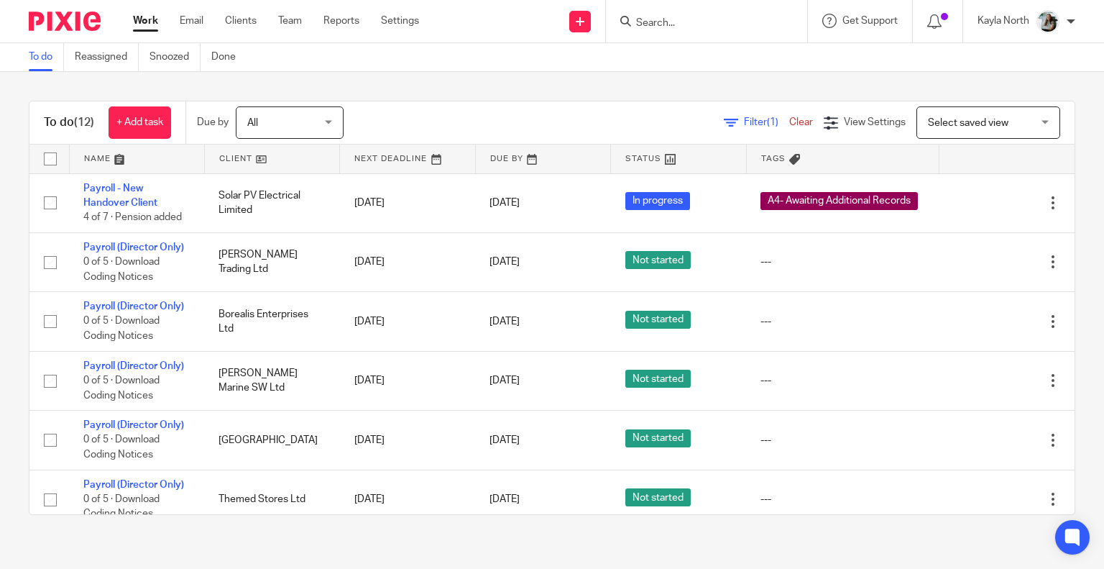
click at [669, 21] on input "Search" at bounding box center [699, 23] width 129 height 13
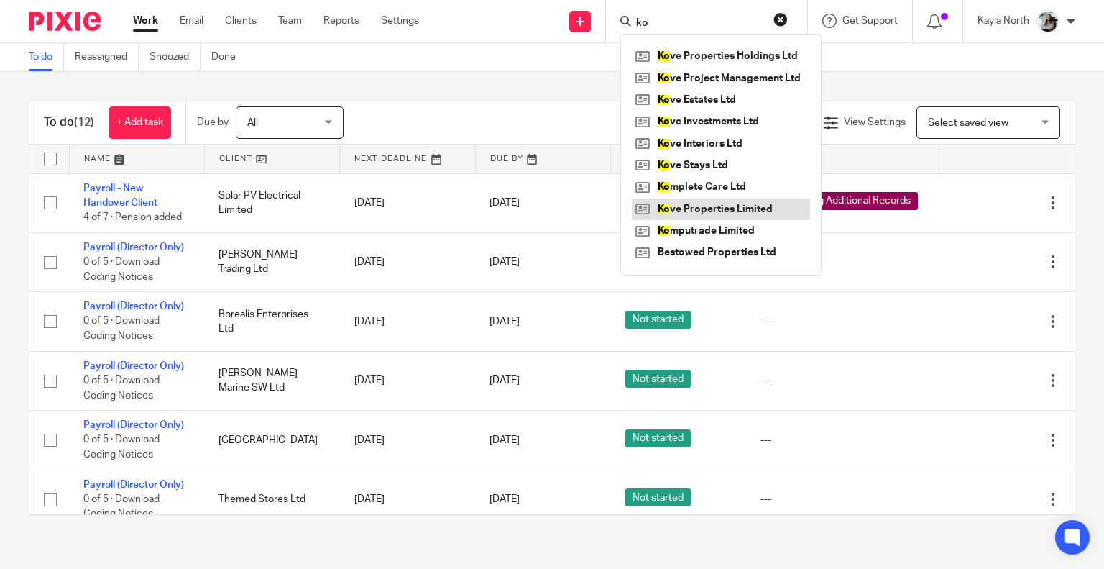
type input "ko"
click at [737, 203] on link at bounding box center [721, 209] width 178 height 22
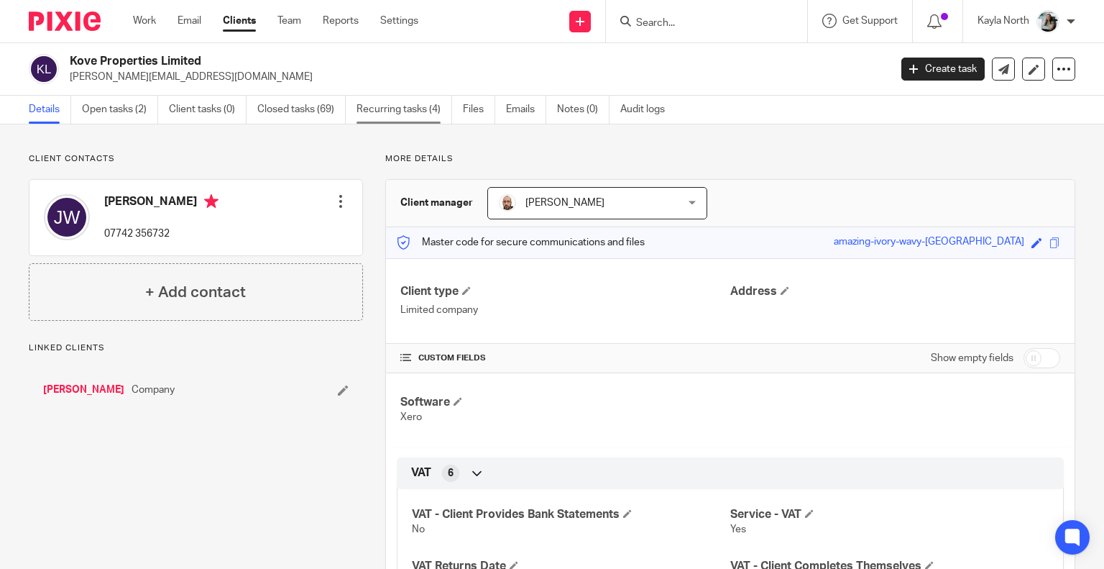
click at [423, 111] on link "Recurring tasks (4)" at bounding box center [405, 110] width 96 height 28
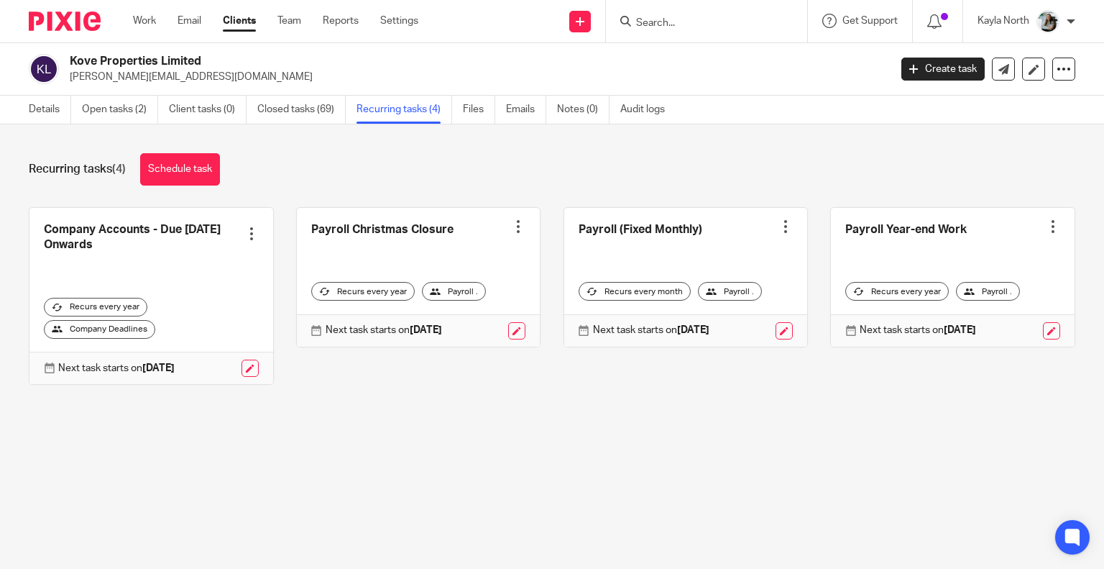
drag, startPoint x: 39, startPoint y: 24, endPoint x: 42, endPoint y: 8, distance: 16.1
click at [39, 24] on img at bounding box center [65, 21] width 72 height 19
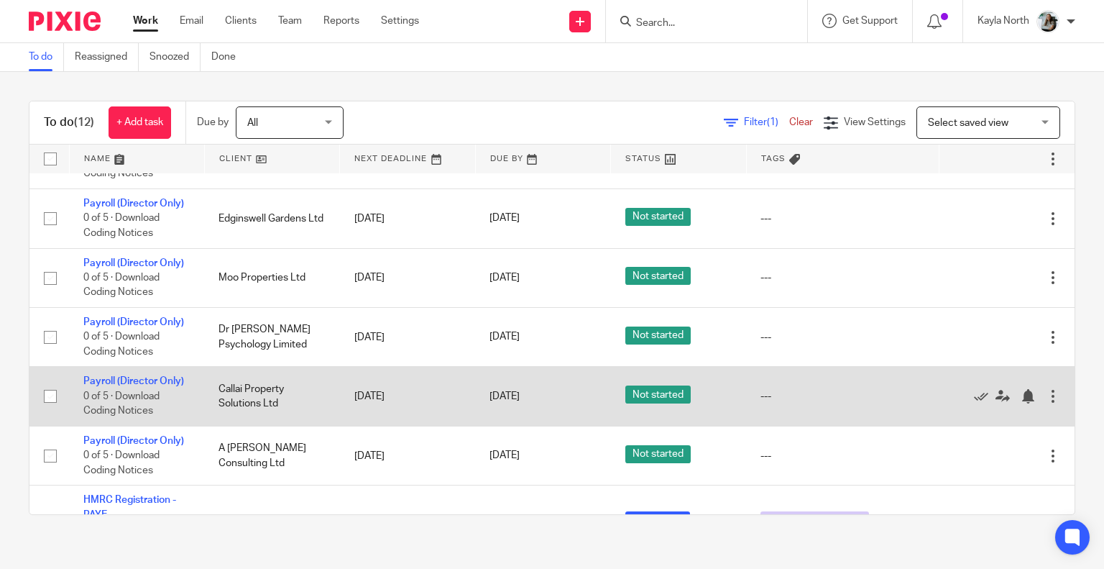
scroll to position [404, 0]
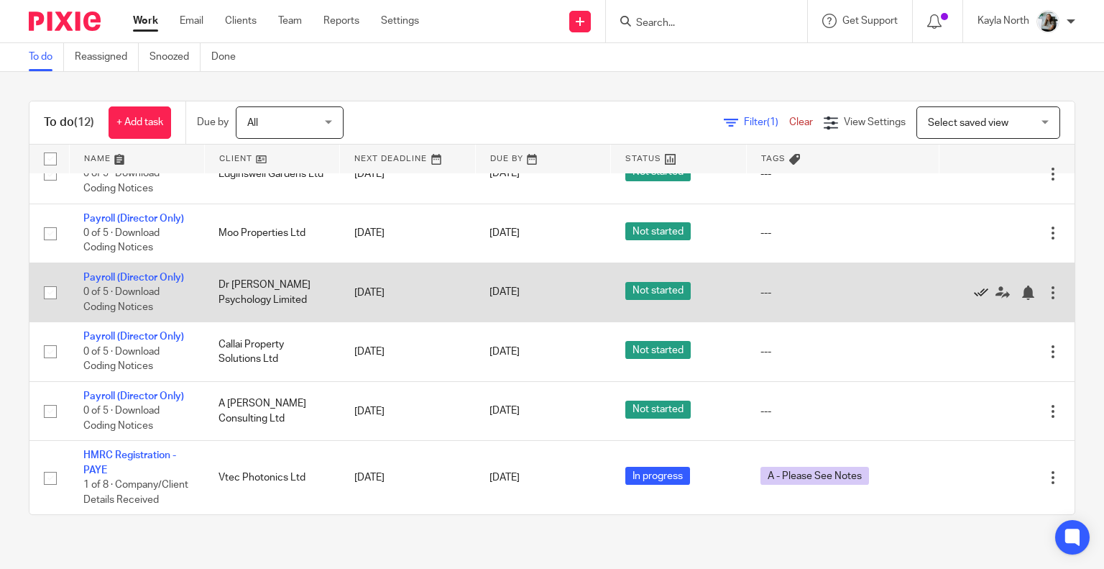
click at [974, 285] on icon at bounding box center [981, 292] width 14 height 14
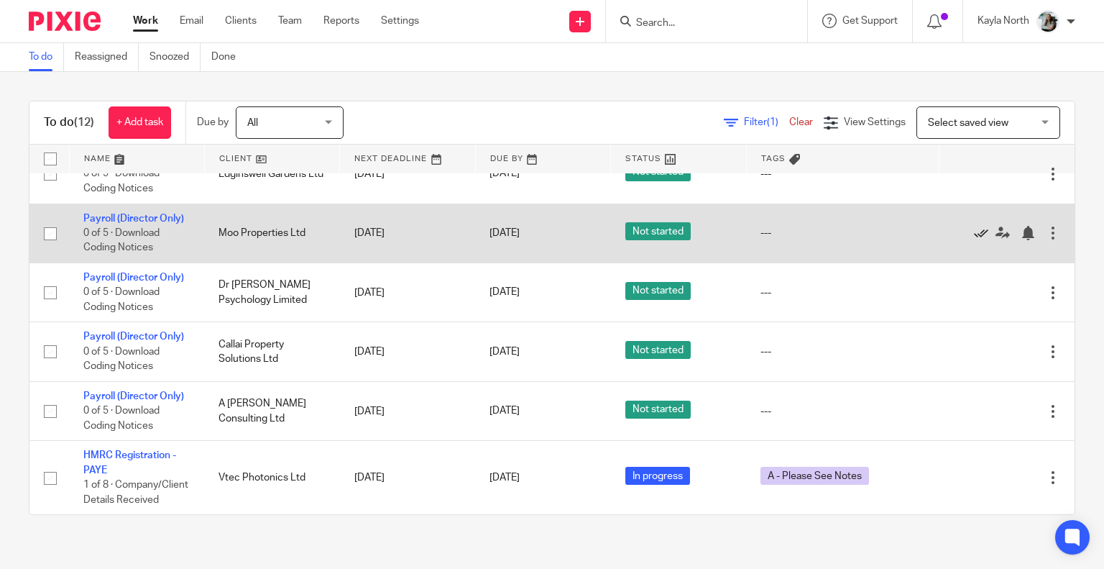
click at [974, 226] on icon at bounding box center [981, 233] width 14 height 14
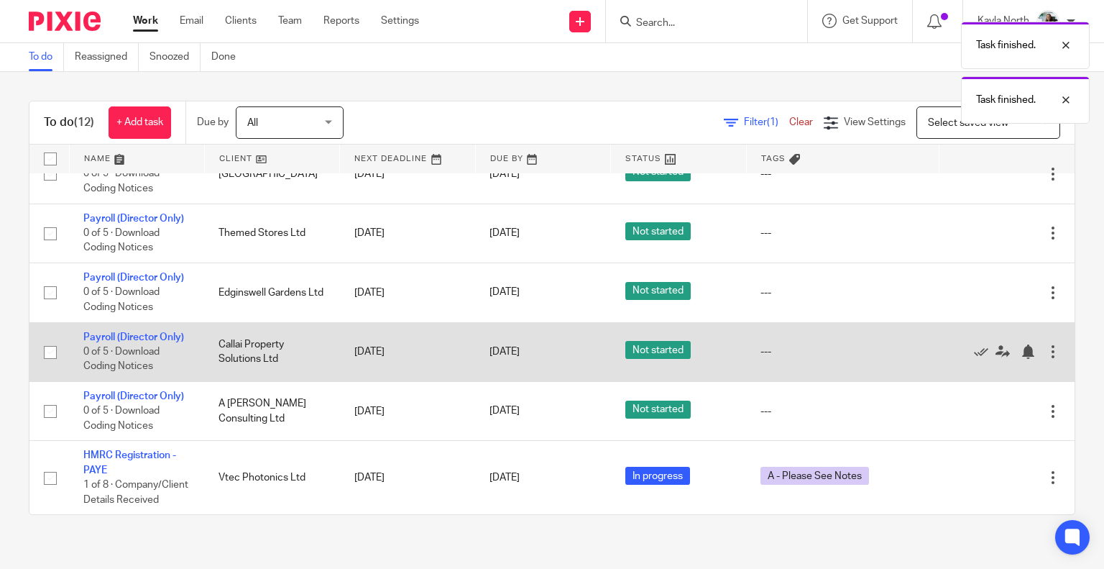
scroll to position [0, 0]
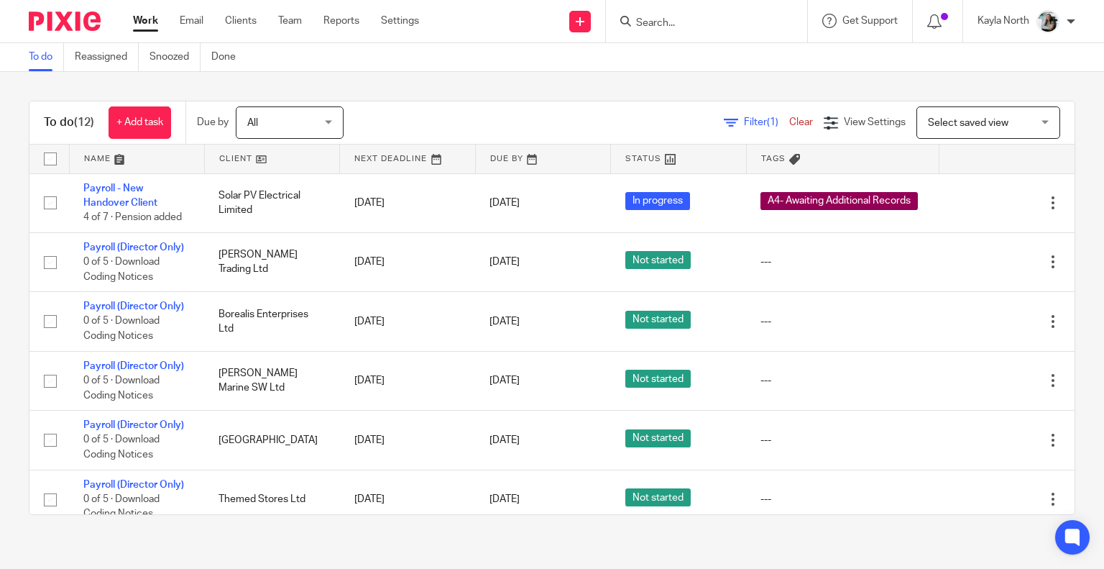
click at [646, 22] on input "Search" at bounding box center [699, 23] width 129 height 13
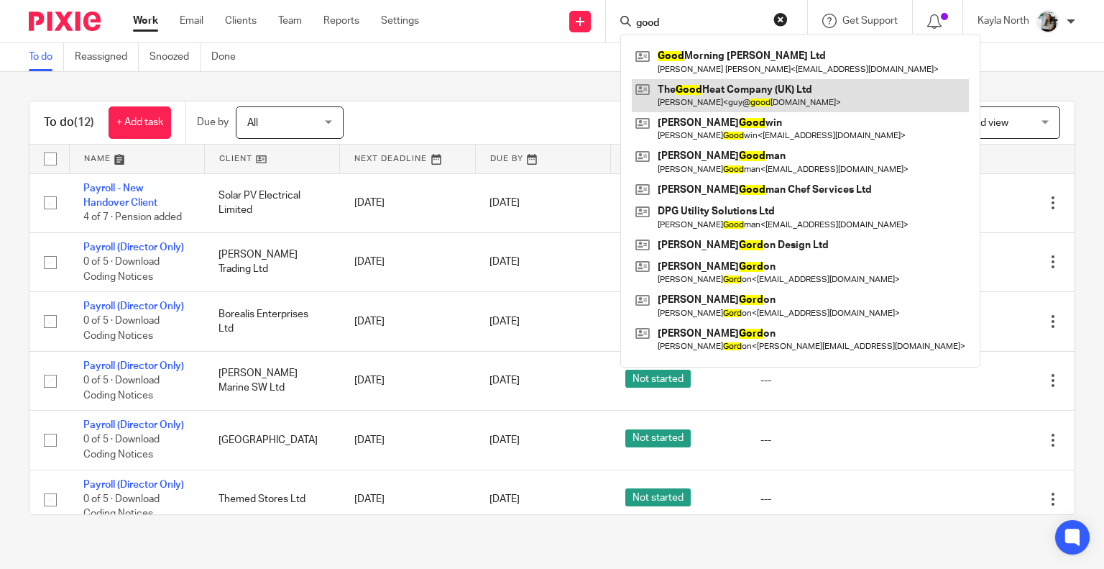
type input "good"
click at [691, 95] on link at bounding box center [800, 95] width 337 height 33
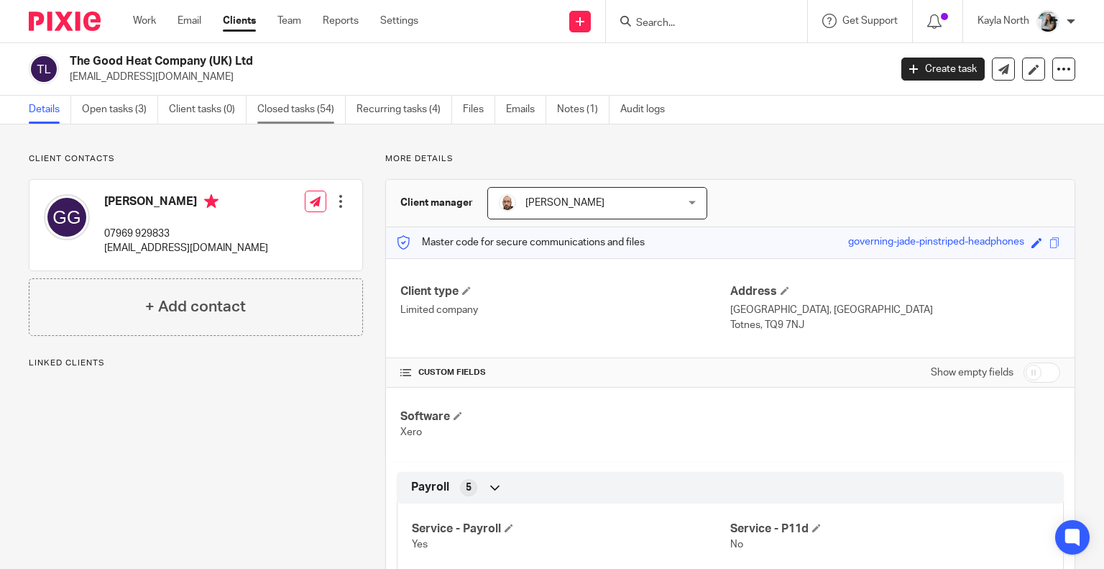
click at [309, 111] on link "Closed tasks (54)" at bounding box center [301, 110] width 88 height 28
